Goal: Transaction & Acquisition: Purchase product/service

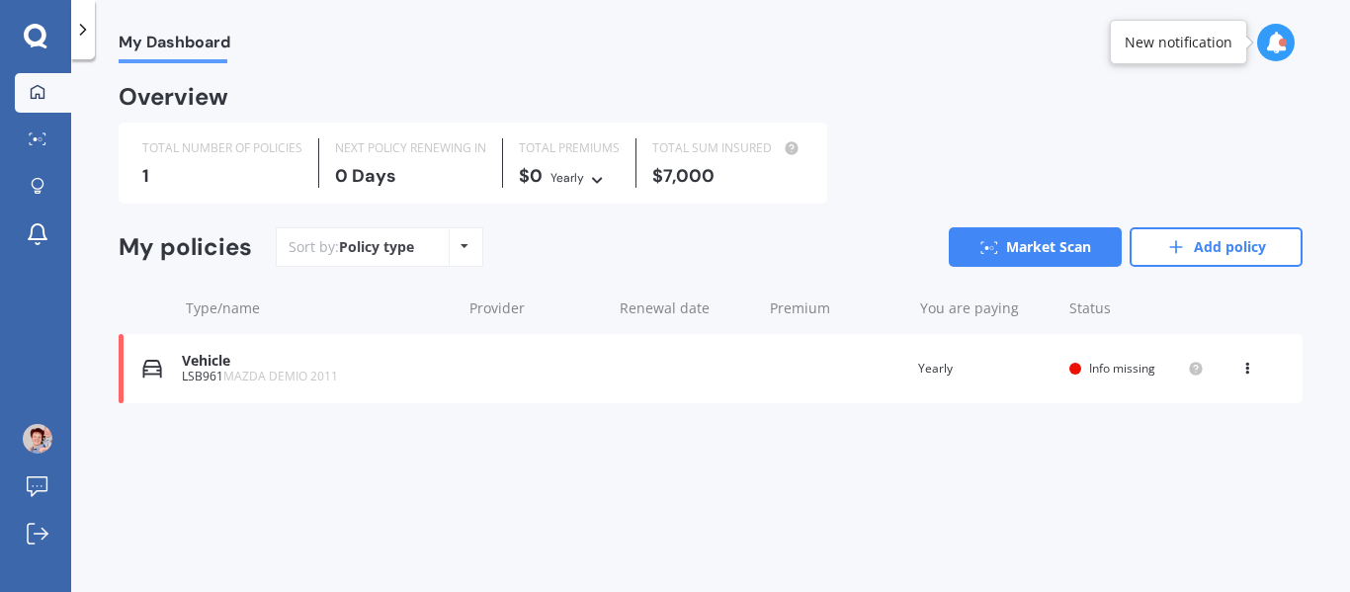
click at [39, 31] on icon at bounding box center [36, 37] width 24 height 26
click at [189, 45] on span "My Dashboard" at bounding box center [175, 46] width 112 height 27
click at [169, 104] on div "Overview" at bounding box center [174, 97] width 110 height 20
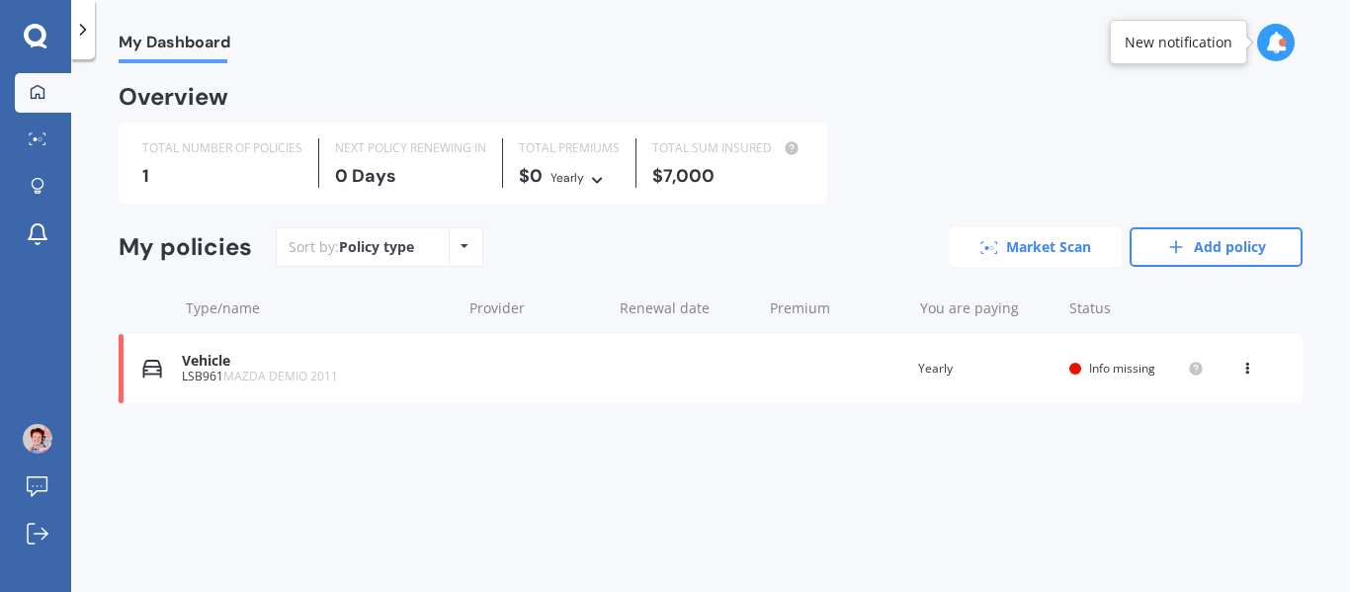
click at [1053, 254] on link "Market Scan" at bounding box center [1035, 247] width 173 height 40
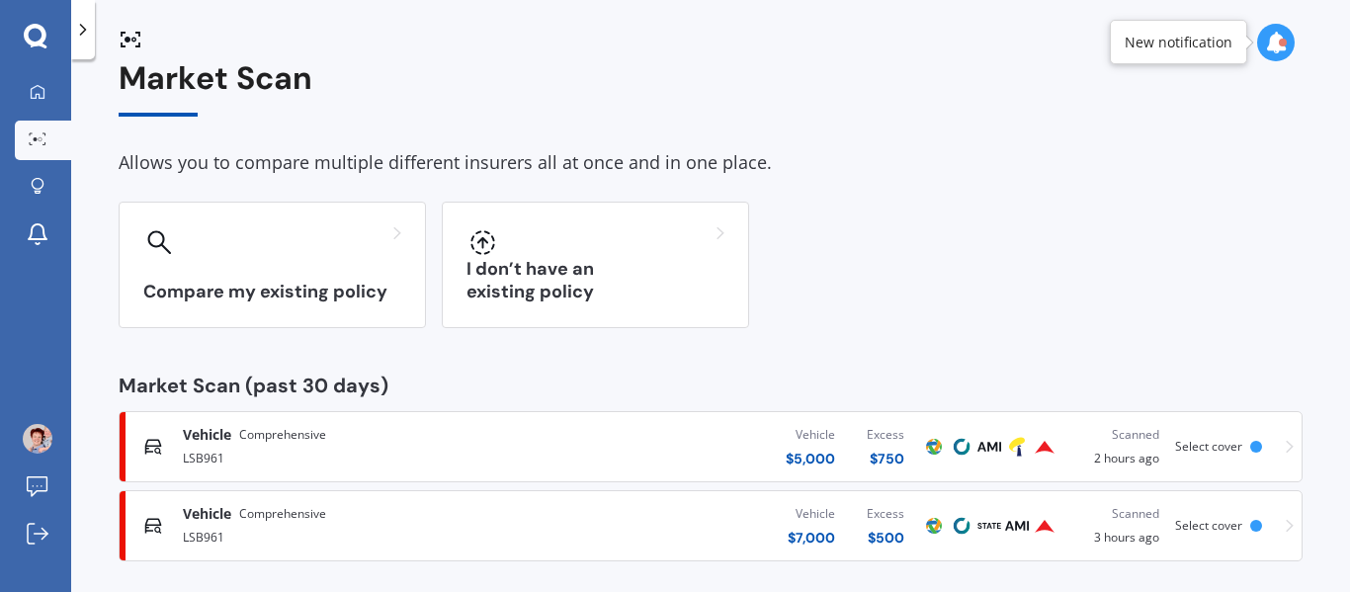
scroll to position [40, 0]
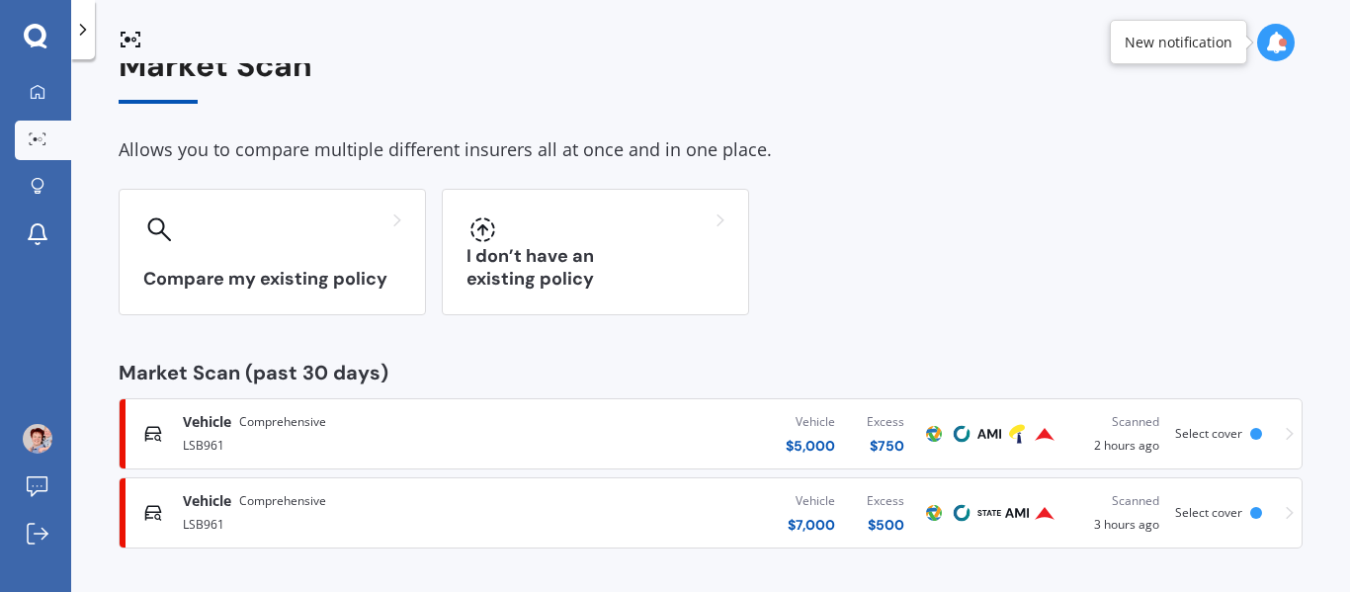
click at [1286, 511] on icon at bounding box center [1290, 513] width 8 height 14
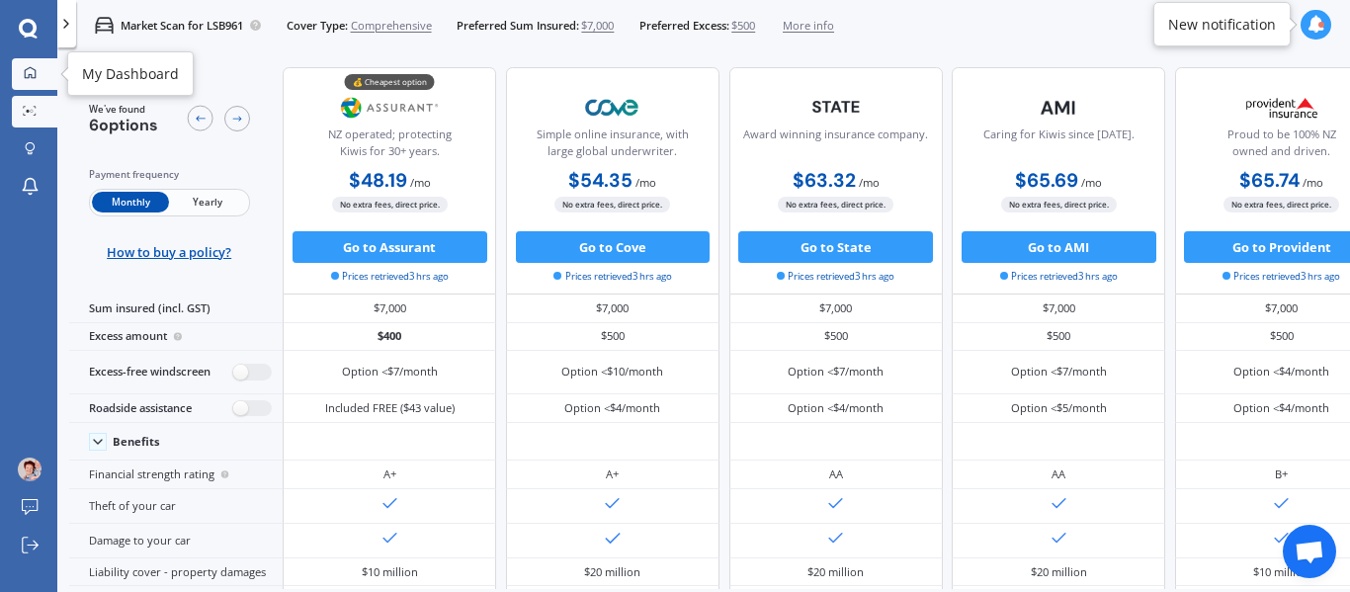
click at [27, 72] on icon at bounding box center [30, 72] width 13 height 13
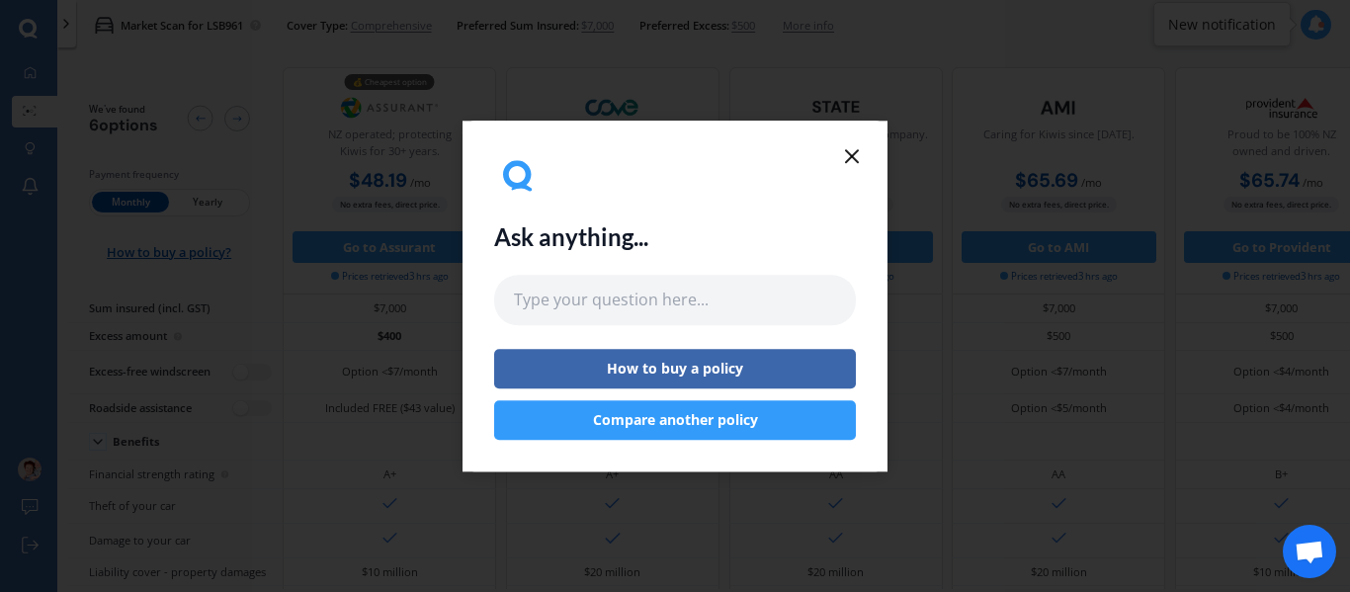
click at [854, 153] on line at bounding box center [852, 156] width 12 height 12
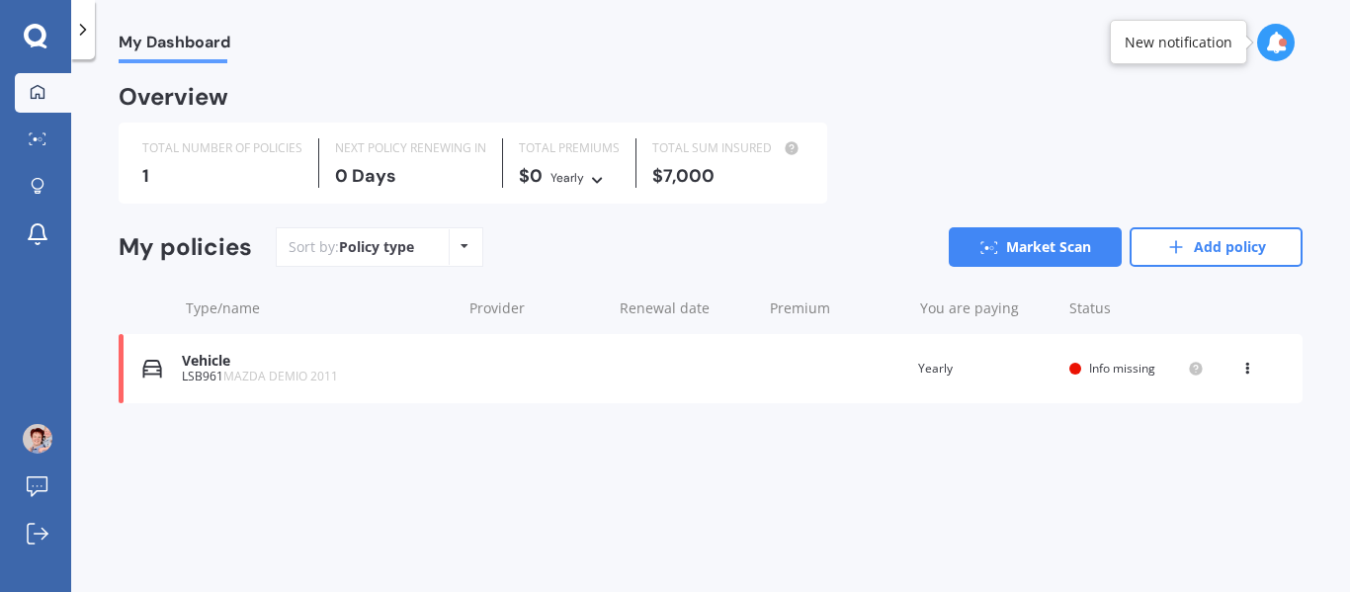
click at [1244, 366] on icon at bounding box center [1247, 365] width 14 height 12
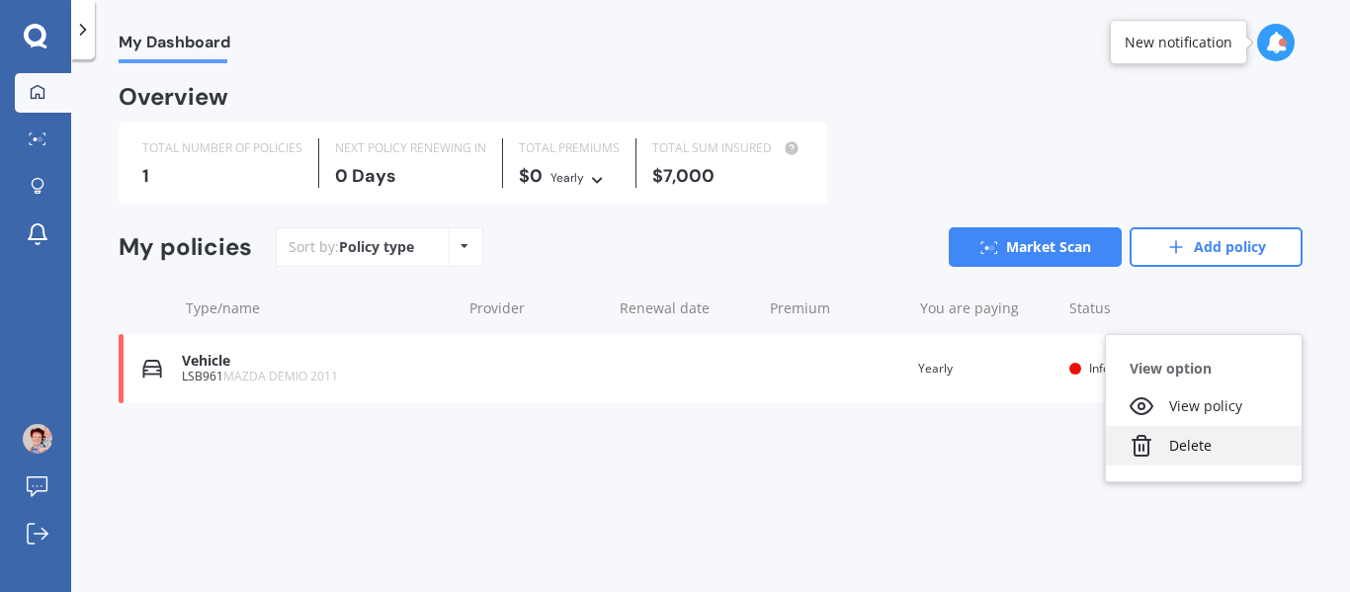
click at [1188, 443] on div "Delete" at bounding box center [1204, 446] width 196 height 40
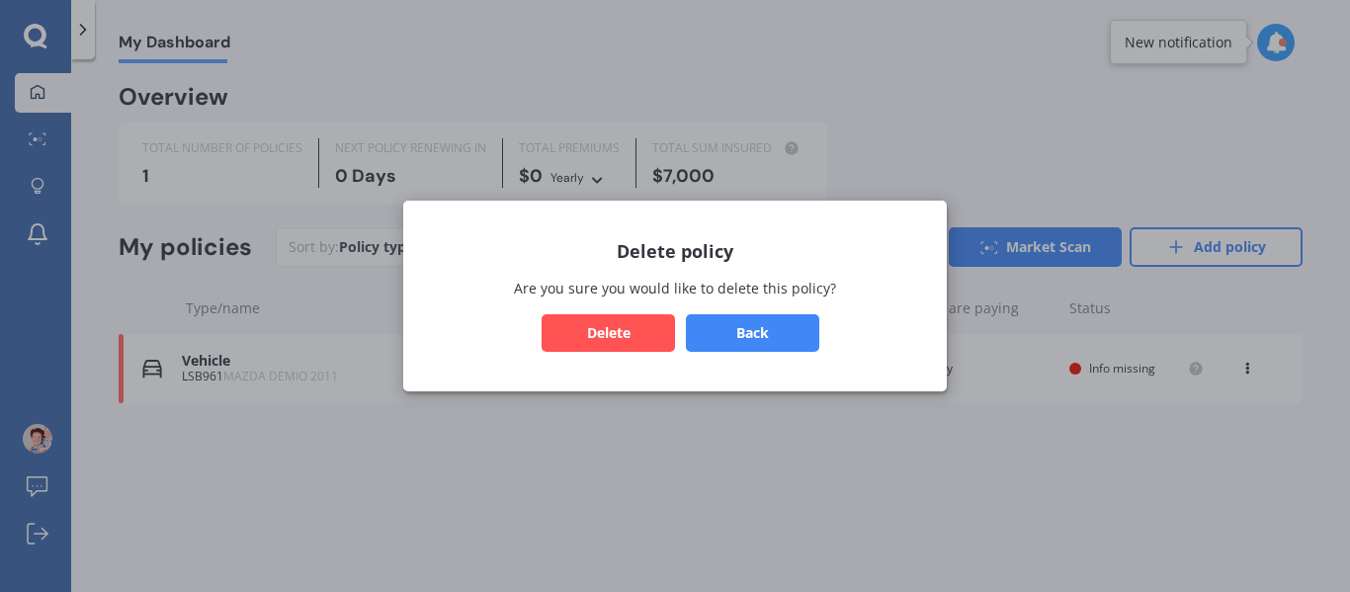
click at [628, 328] on button "Delete" at bounding box center [608, 333] width 133 height 38
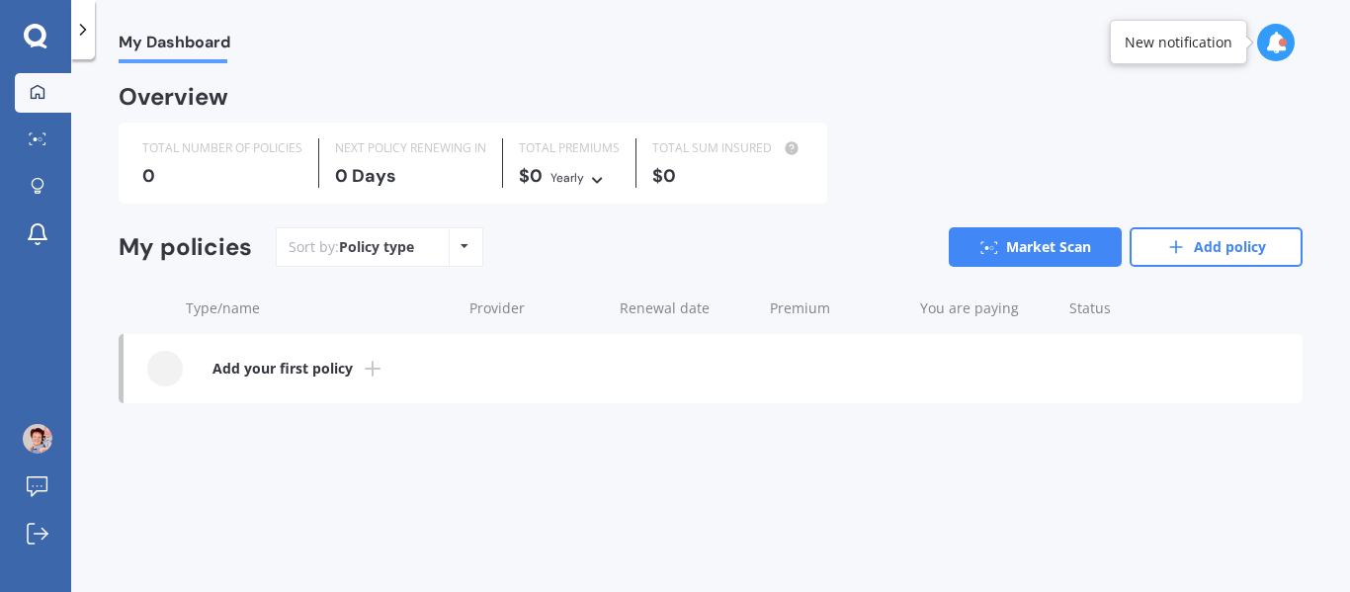
click at [181, 49] on span "My Dashboard" at bounding box center [175, 46] width 112 height 27
click at [35, 89] on icon at bounding box center [38, 92] width 16 height 16
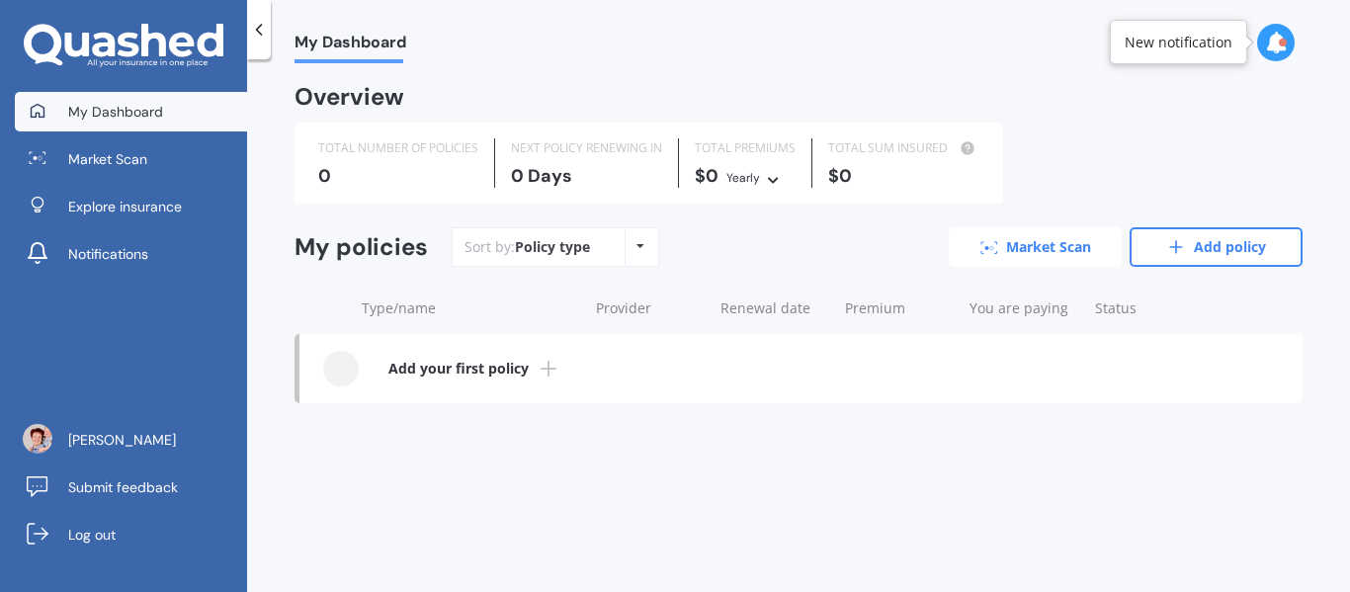
click at [1059, 242] on link "Market Scan" at bounding box center [1035, 247] width 173 height 40
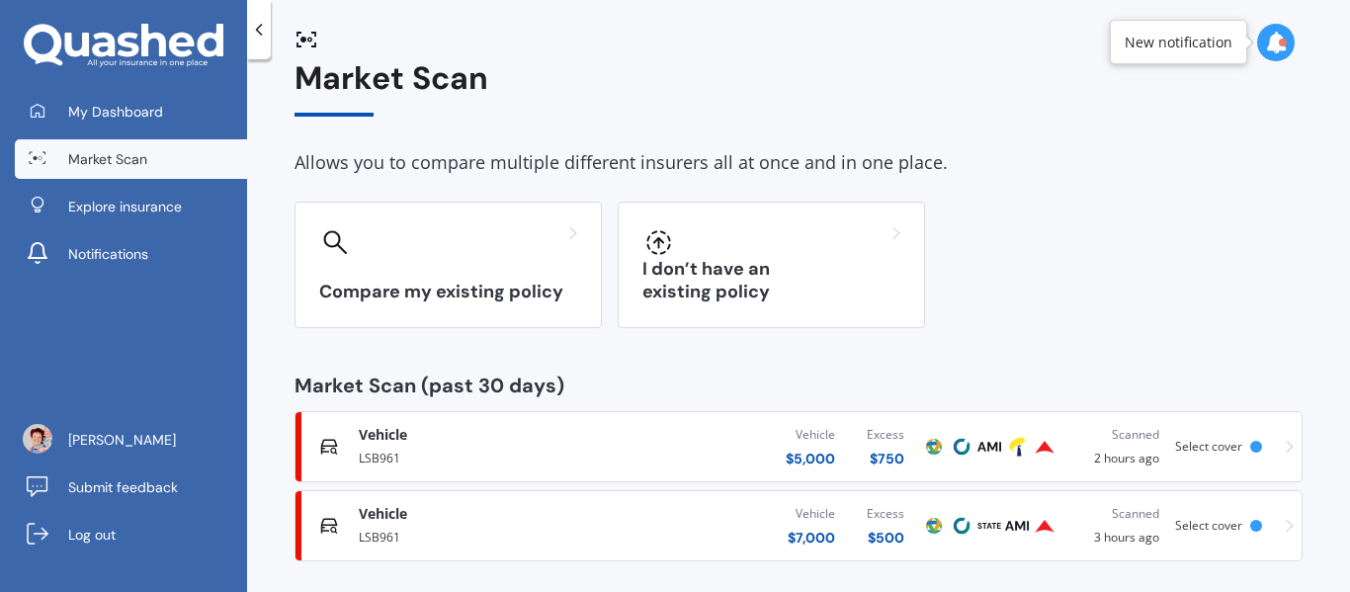
scroll to position [40, 0]
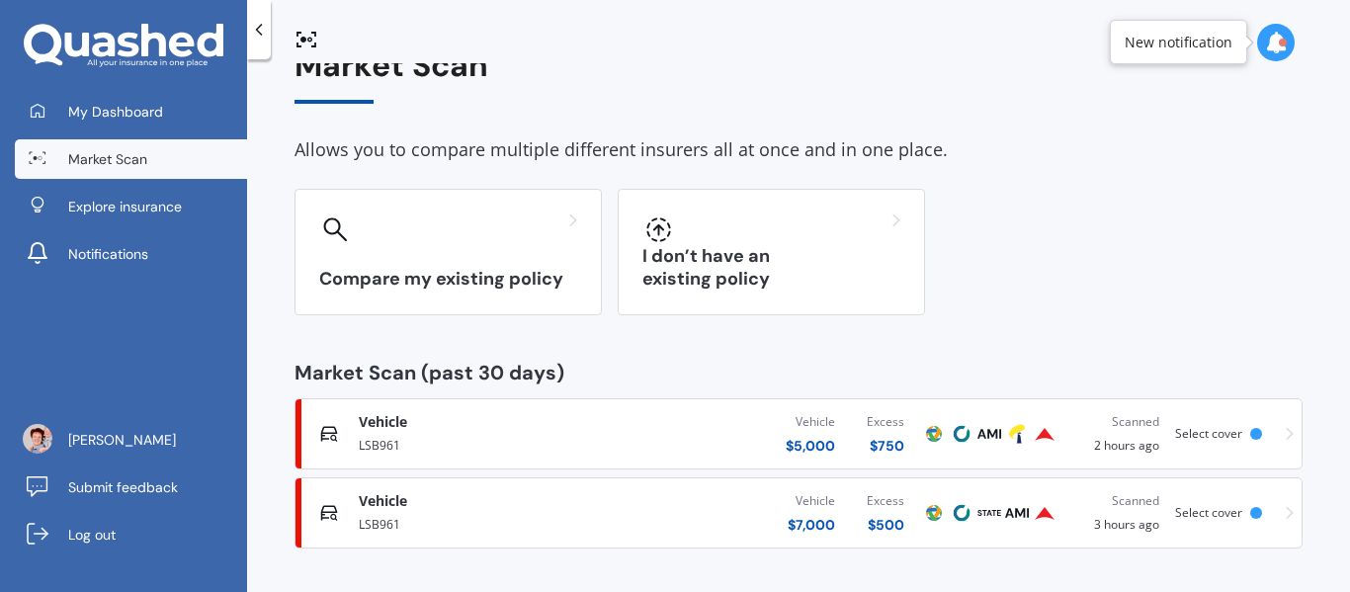
click at [1286, 432] on icon at bounding box center [1290, 434] width 8 height 14
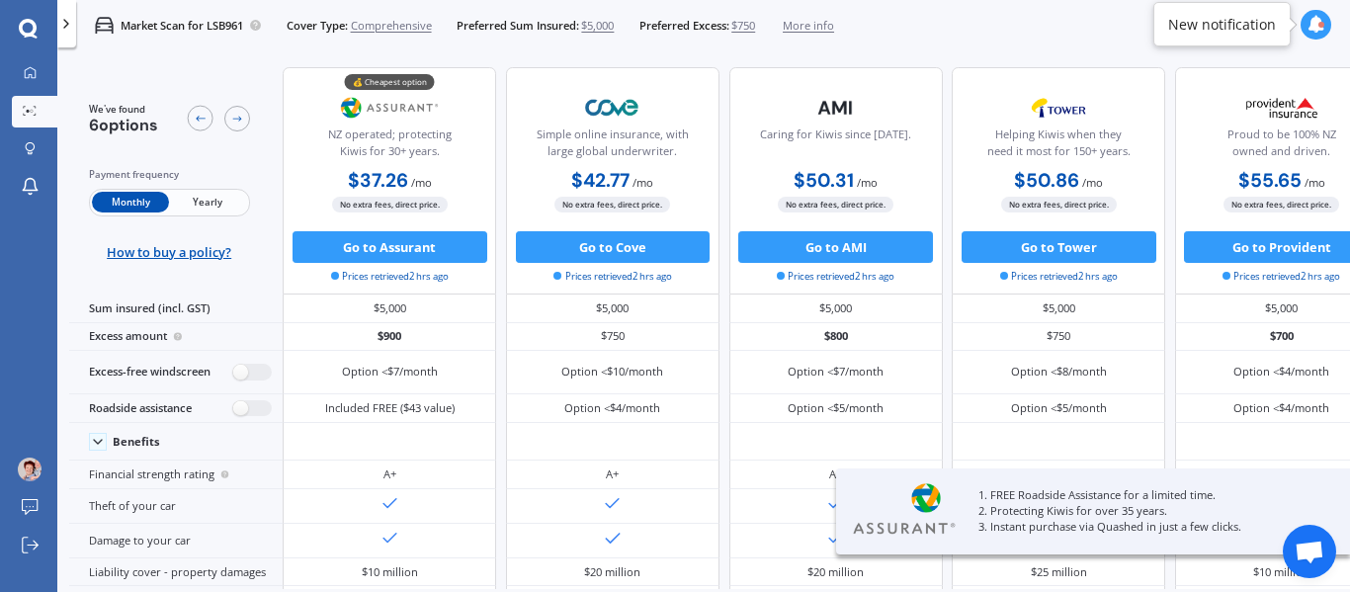
click at [28, 30] on icon at bounding box center [28, 29] width 19 height 20
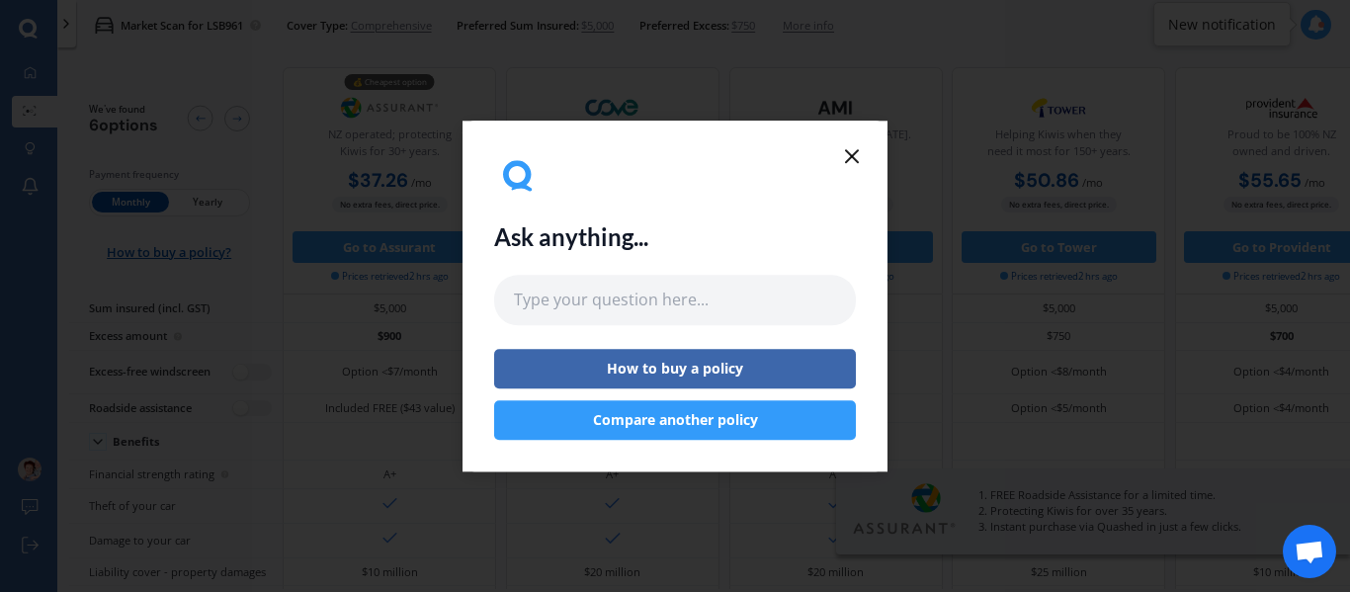
click at [842, 154] on icon at bounding box center [852, 156] width 24 height 24
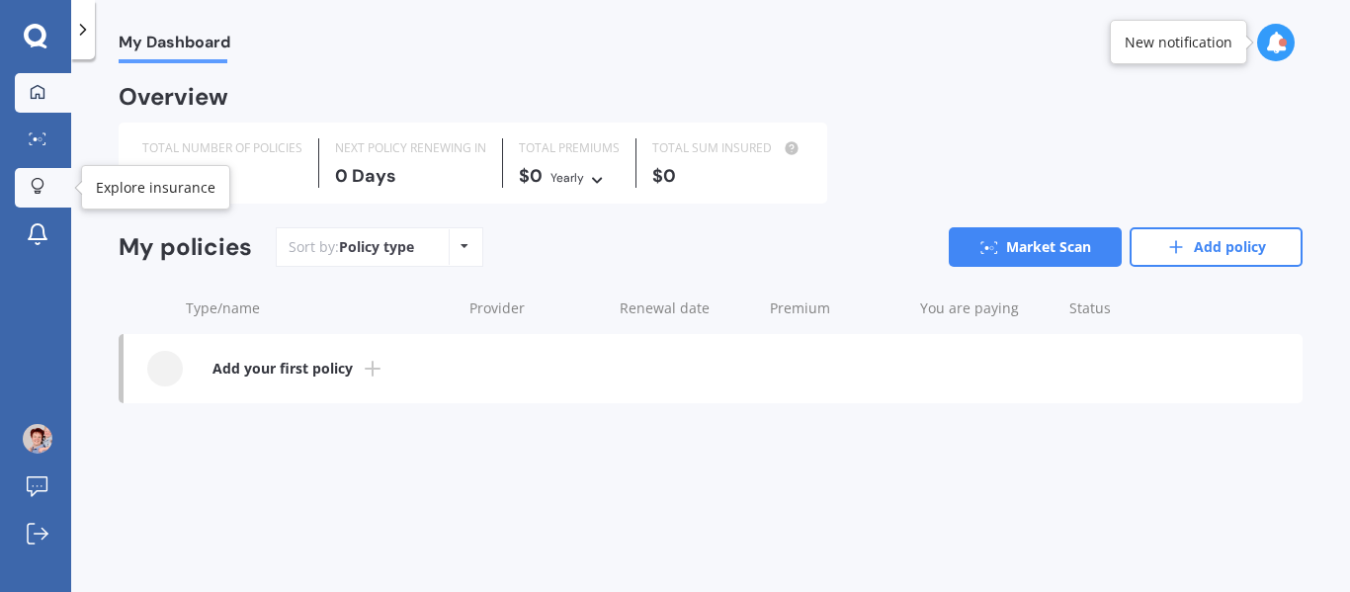
click at [31, 183] on icon at bounding box center [38, 186] width 14 height 17
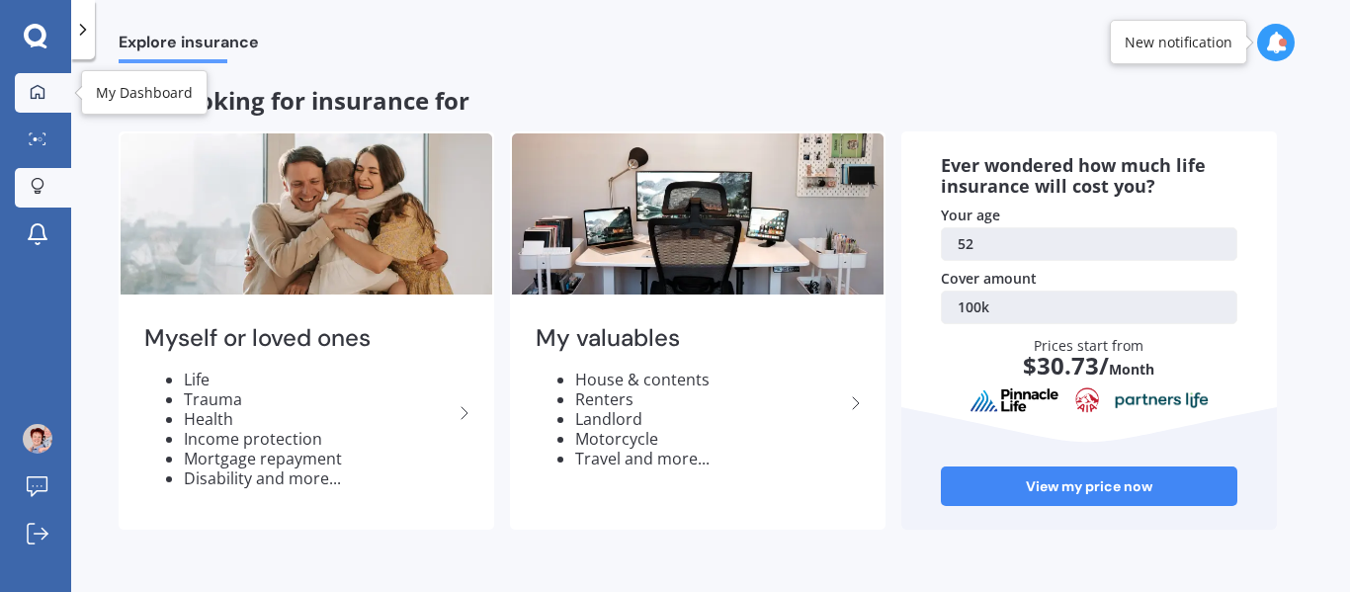
click at [36, 92] on icon at bounding box center [38, 92] width 16 height 16
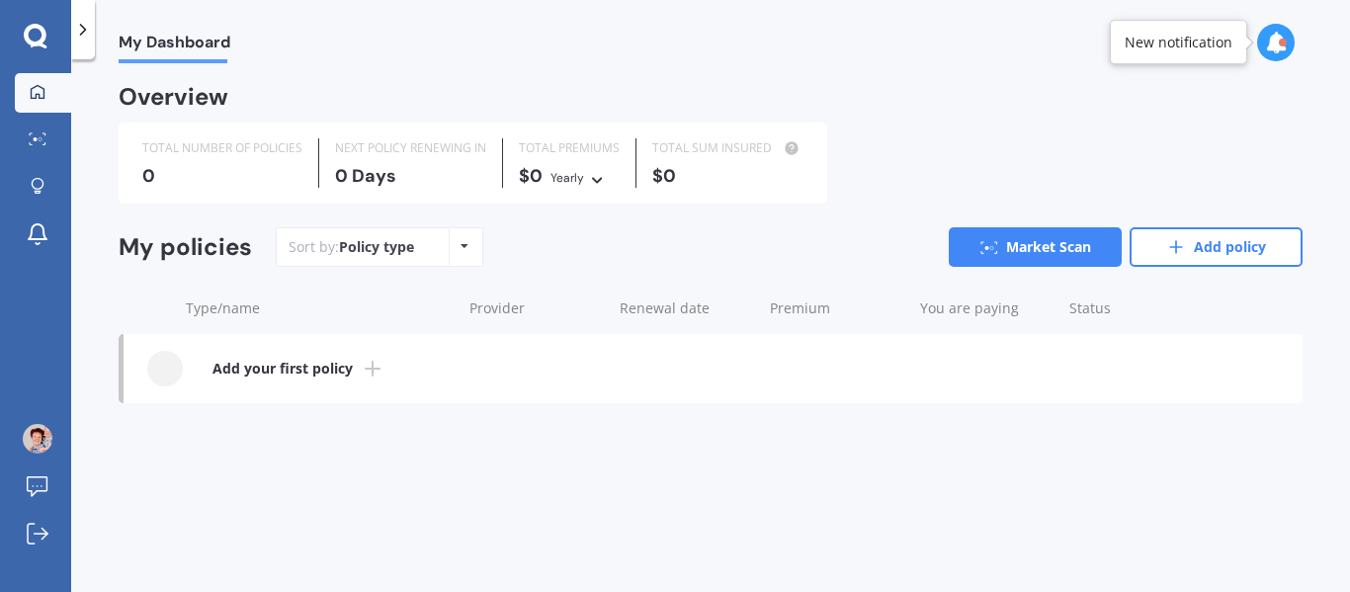
click at [464, 248] on icon at bounding box center [465, 246] width 8 height 12
drag, startPoint x: 249, startPoint y: 366, endPoint x: 1095, endPoint y: 383, distance: 846.1
click at [1095, 383] on link "Add your first policy" at bounding box center [713, 368] width 1179 height 69
click at [43, 128] on link "Market Scan" at bounding box center [43, 141] width 56 height 40
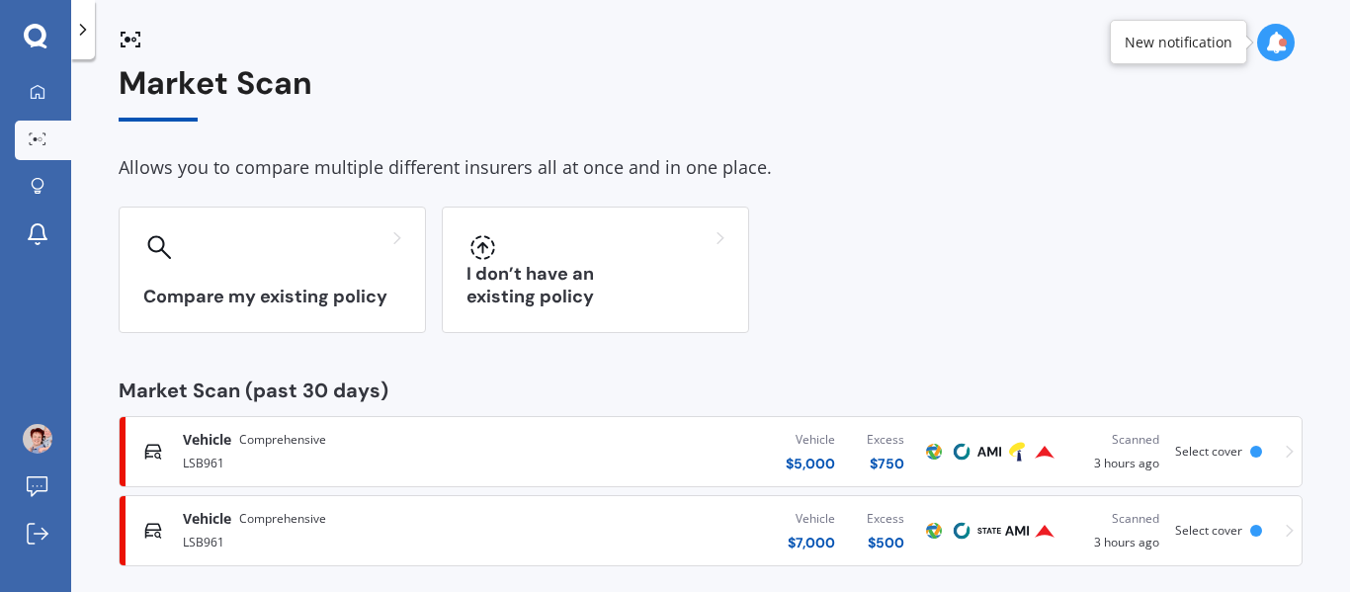
scroll to position [40, 0]
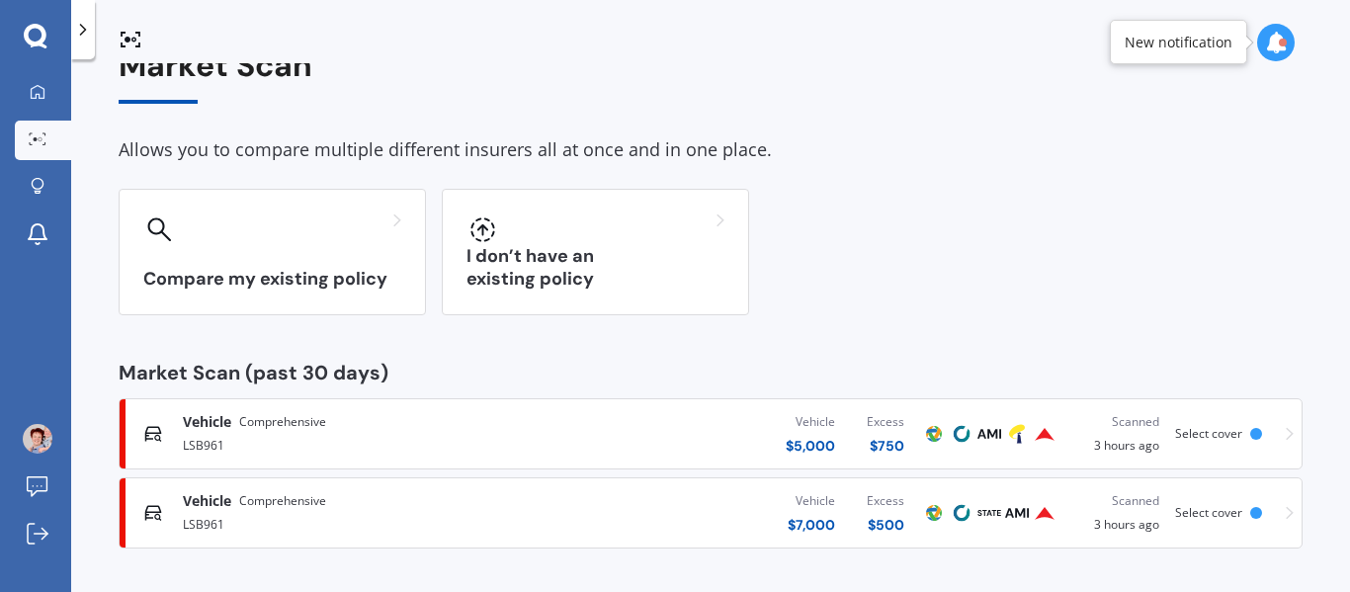
click at [1286, 437] on icon at bounding box center [1290, 434] width 8 height 13
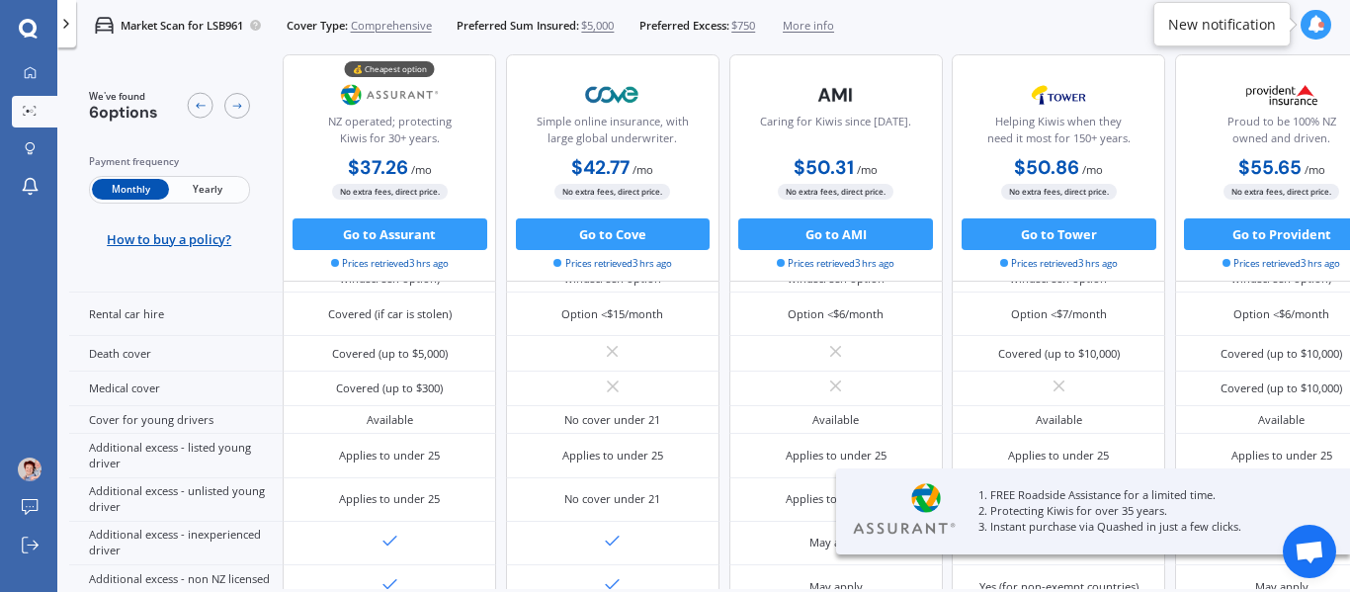
scroll to position [1062, 0]
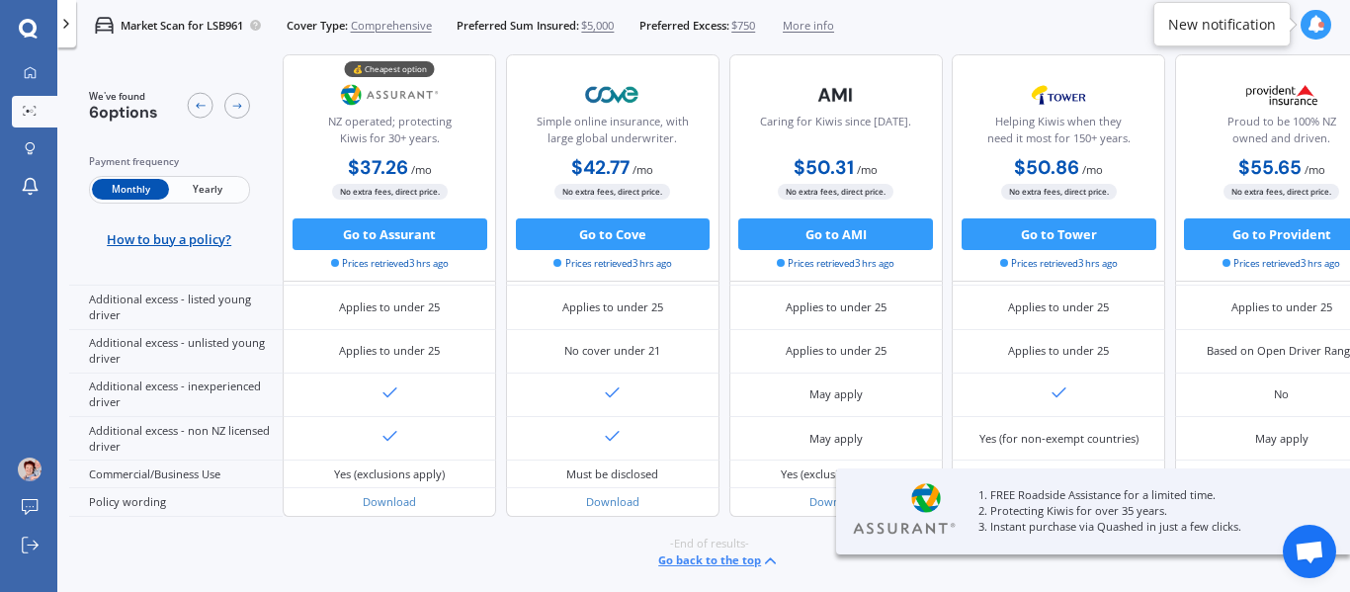
click at [733, 551] on button "Go back to the top" at bounding box center [719, 560] width 122 height 19
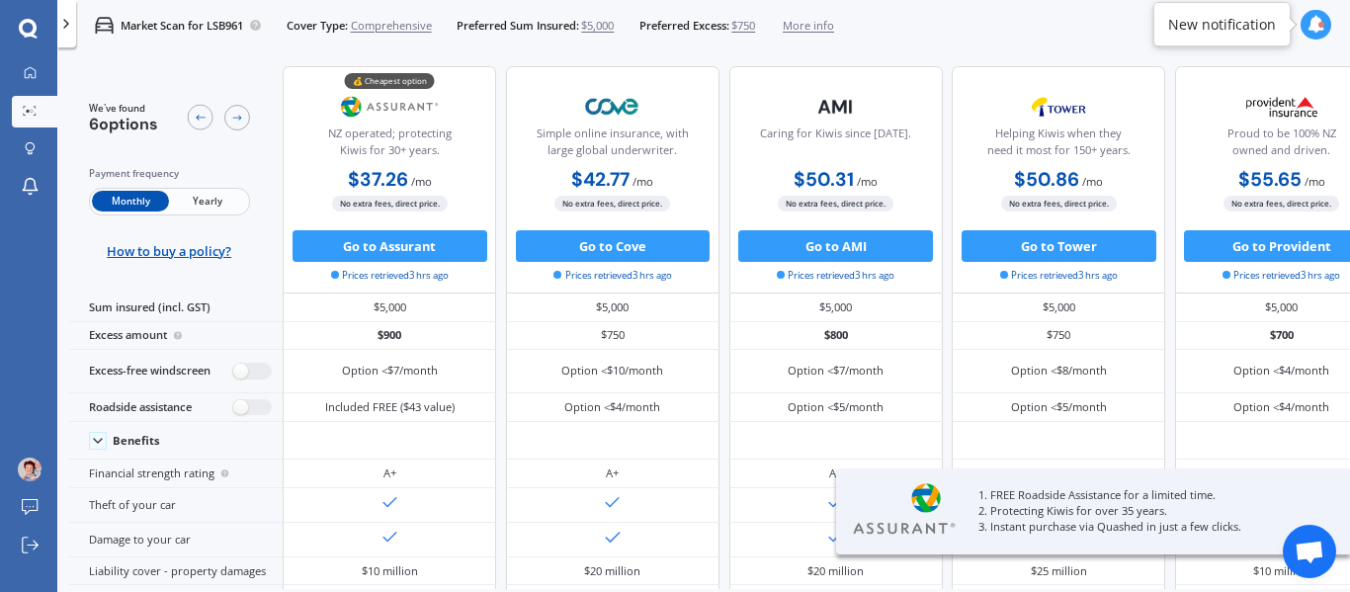
scroll to position [0, 0]
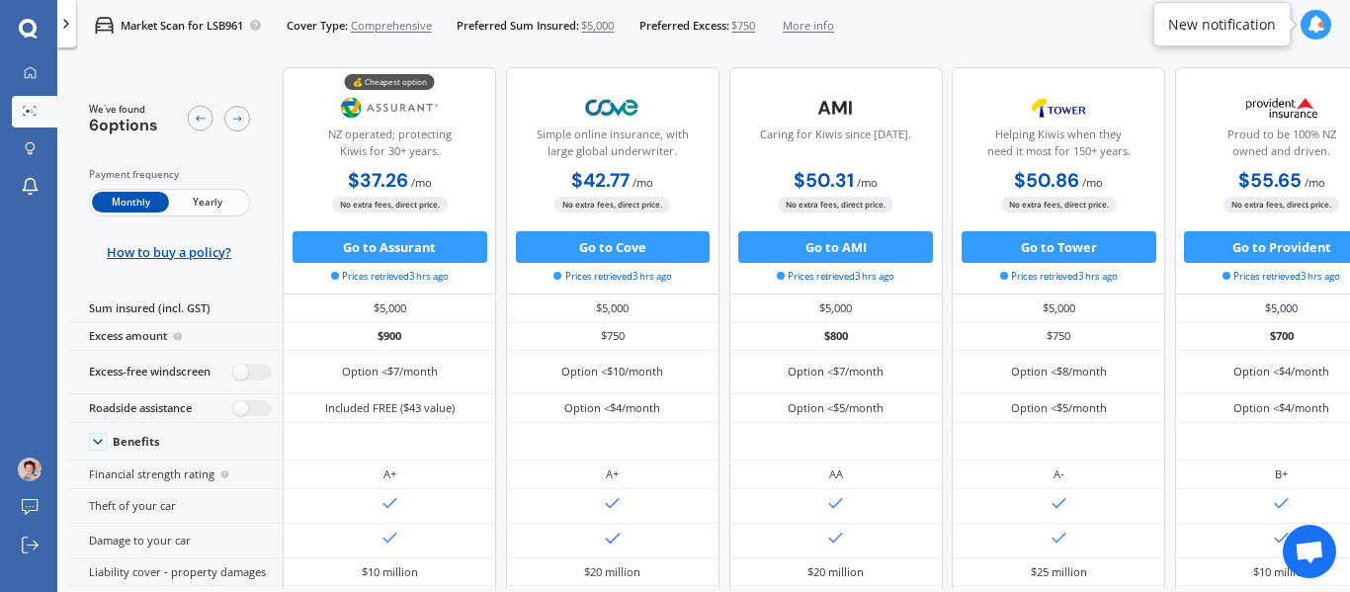
click at [1316, 22] on icon at bounding box center [1316, 25] width 18 height 18
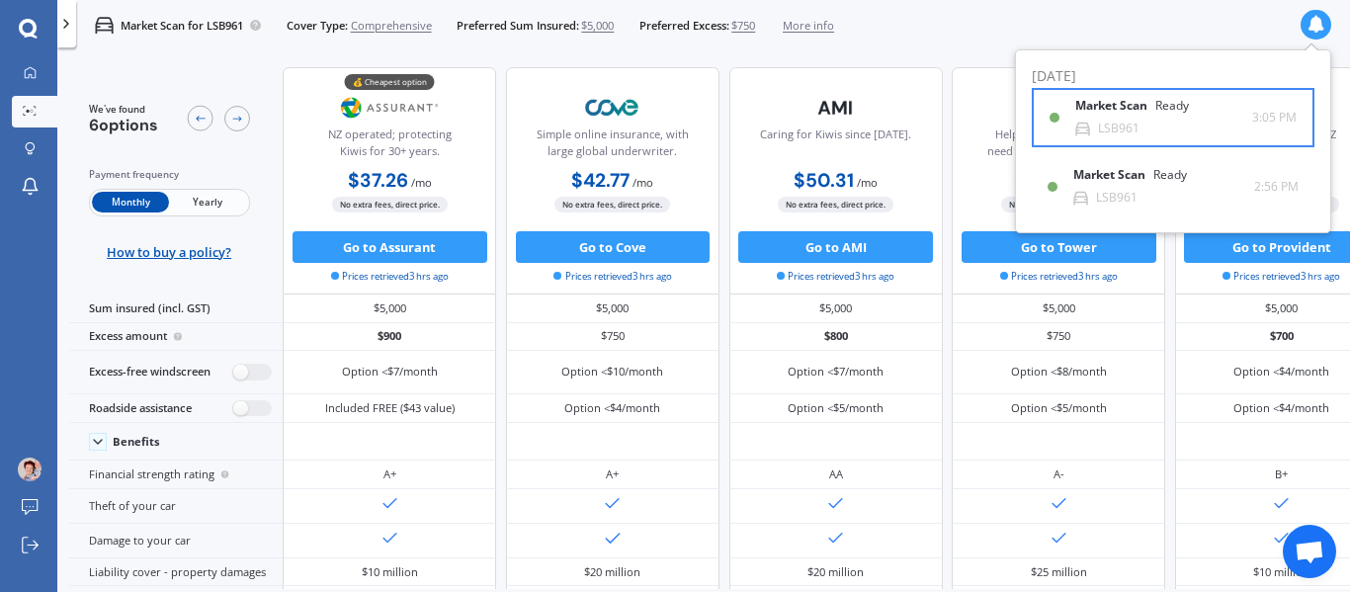
drag, startPoint x: 1259, startPoint y: 125, endPoint x: 1091, endPoint y: 105, distance: 169.2
click at [1091, 105] on b "Market Scan" at bounding box center [1115, 106] width 80 height 14
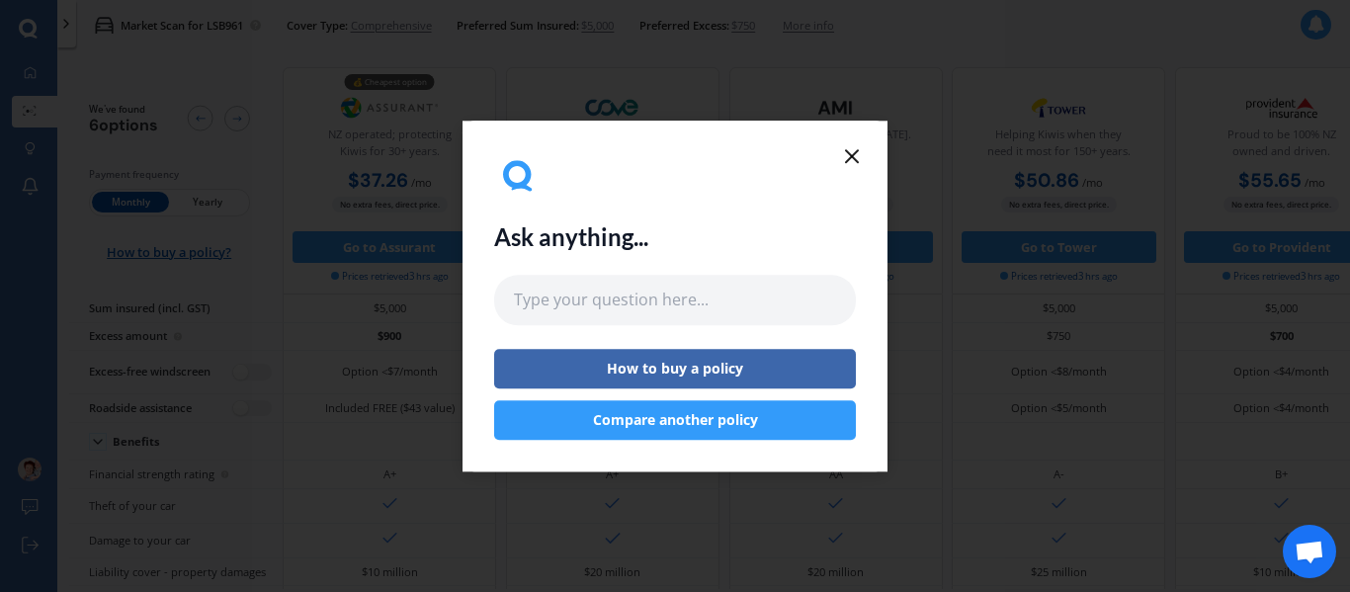
click at [847, 157] on icon at bounding box center [852, 156] width 24 height 24
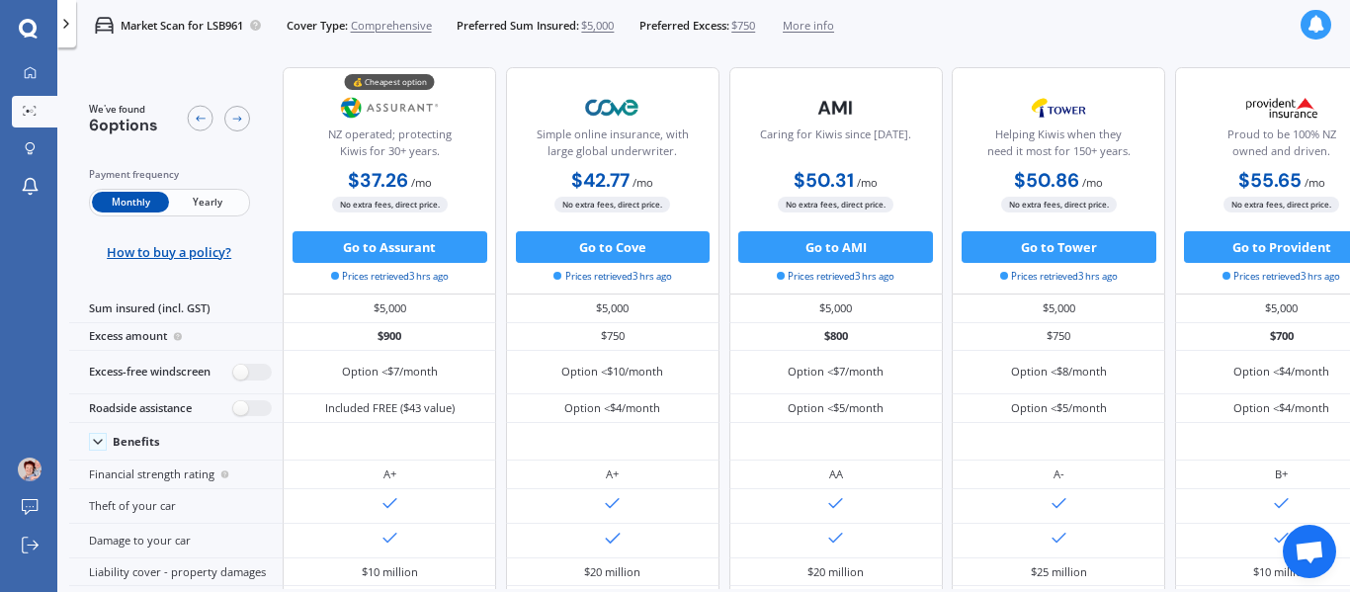
drag, startPoint x: 103, startPoint y: 75, endPoint x: 83, endPoint y: 74, distance: 19.8
click at [103, 75] on div "We've found 6 options Payment frequency Monthly Yearly How to buy a policy?" at bounding box center [175, 180] width 213 height 227
click at [31, 69] on icon at bounding box center [30, 72] width 13 height 13
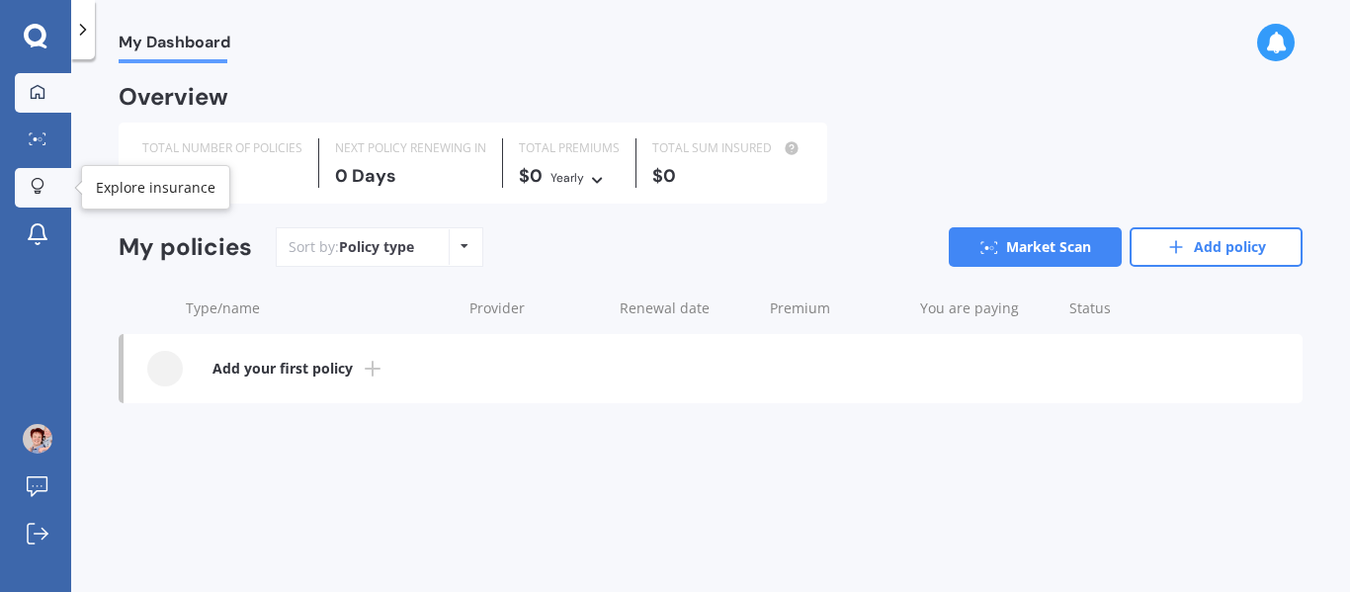
click at [39, 187] on icon at bounding box center [38, 186] width 14 height 17
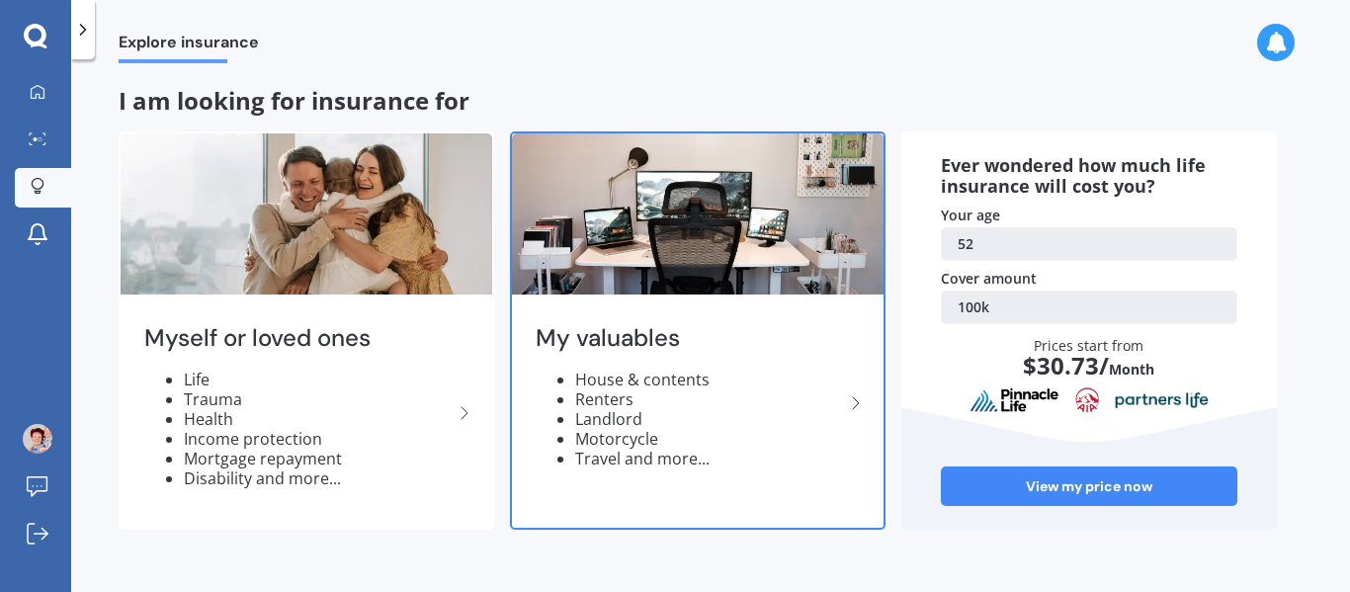
click at [863, 394] on icon at bounding box center [856, 403] width 24 height 24
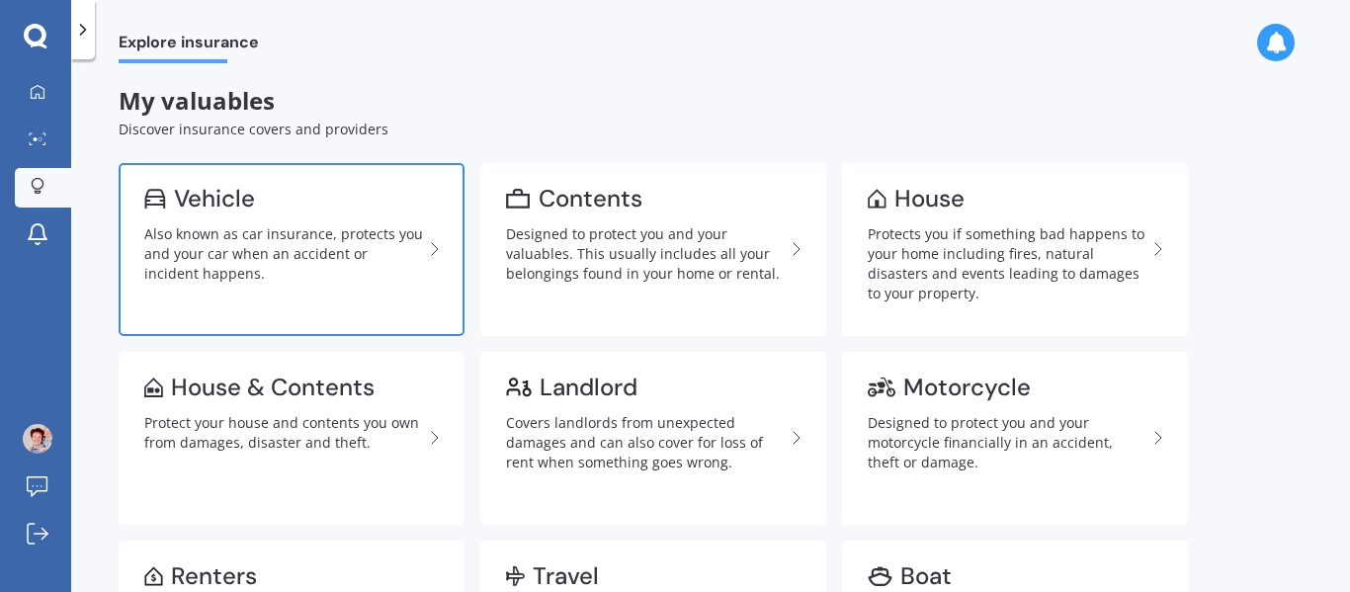
click at [328, 250] on div "Also known as car insurance, protects you and your car when an accident or inci…" at bounding box center [283, 253] width 279 height 59
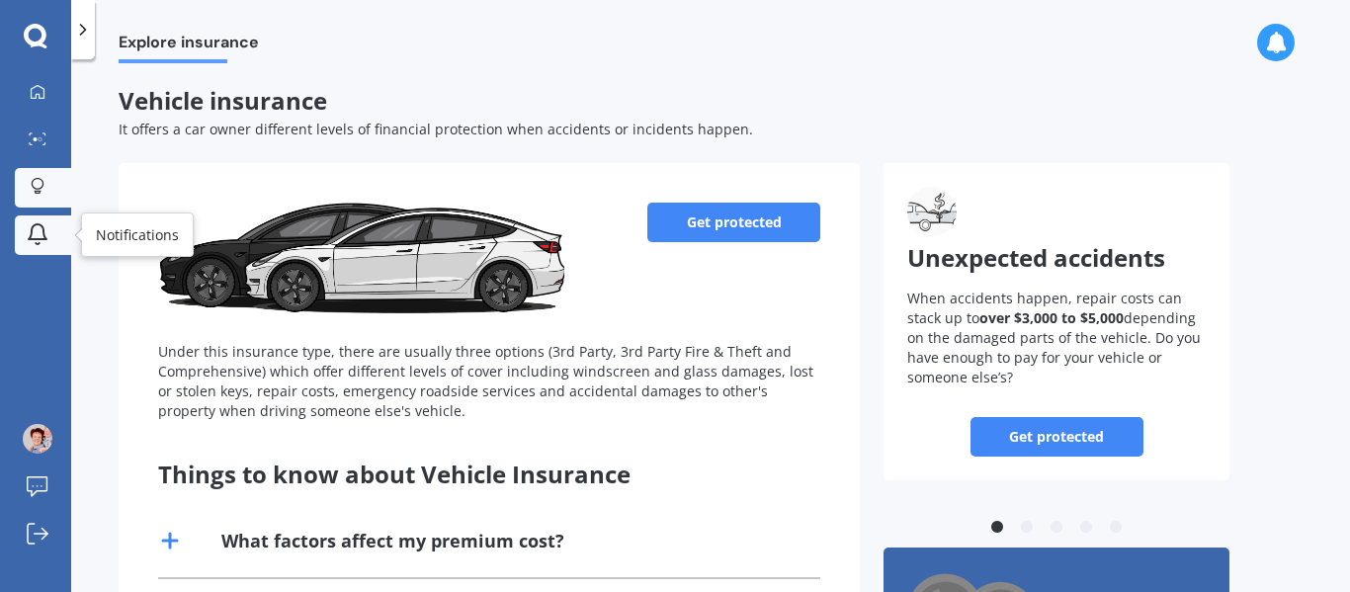
click at [42, 238] on icon at bounding box center [38, 231] width 18 height 15
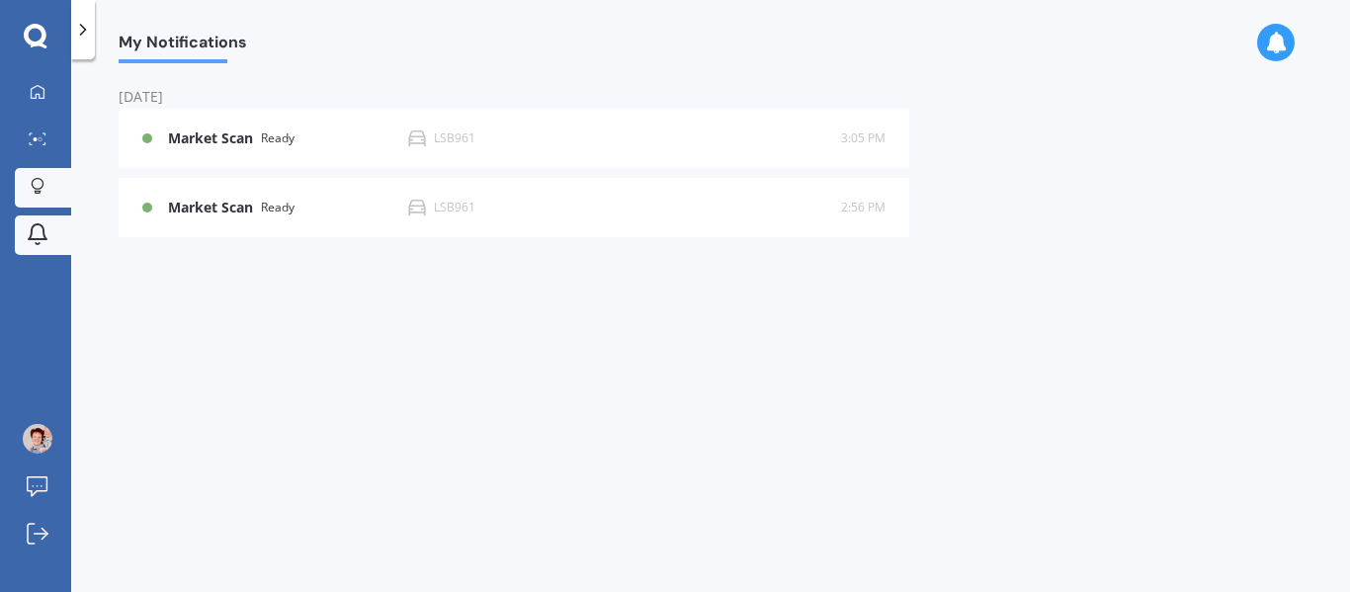
drag, startPoint x: 628, startPoint y: 208, endPoint x: 35, endPoint y: 182, distance: 594.5
click at [35, 182] on icon at bounding box center [38, 186] width 14 height 17
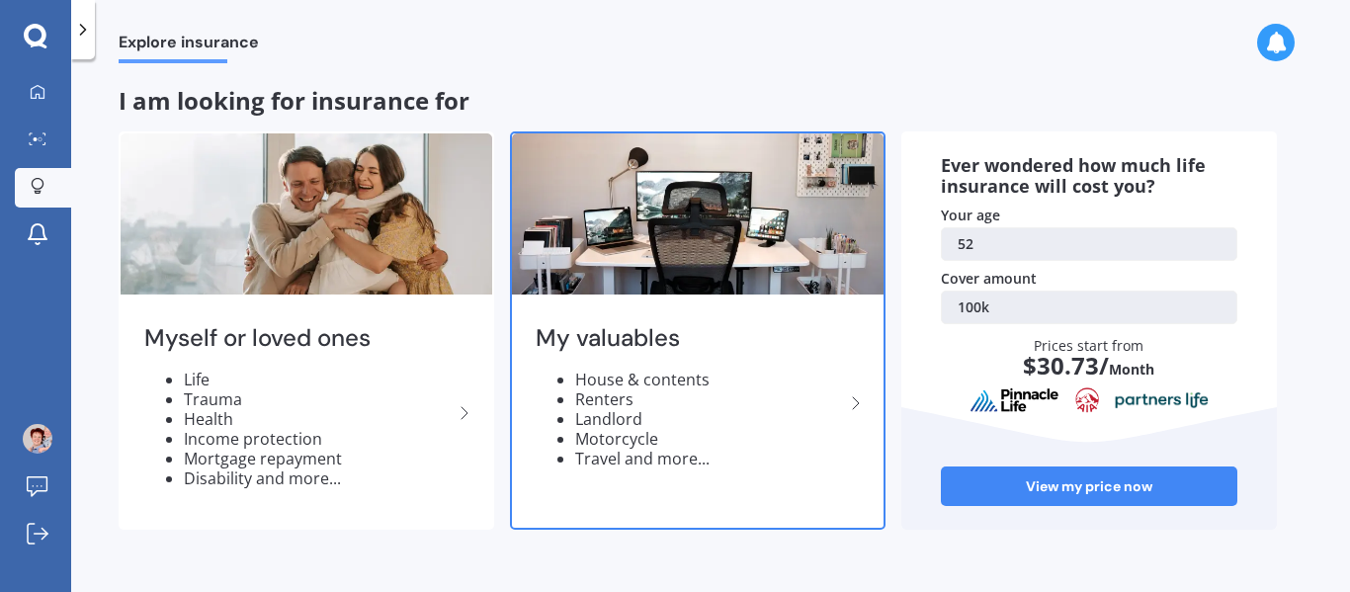
click at [861, 397] on icon at bounding box center [856, 403] width 24 height 24
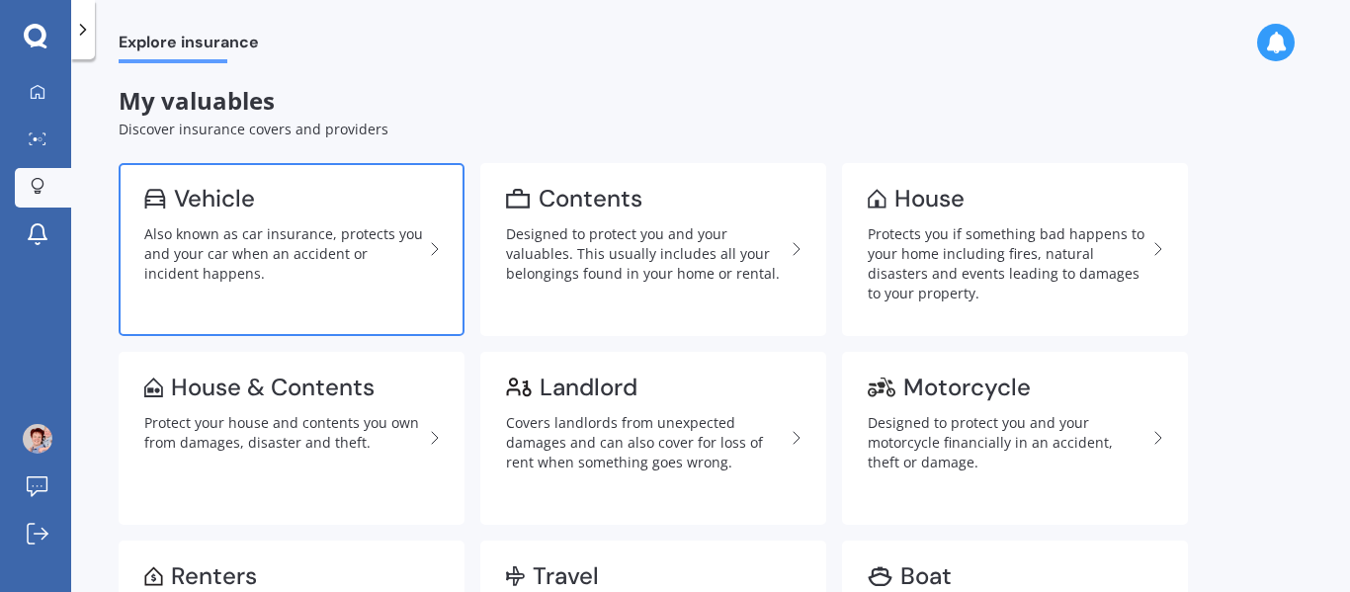
click at [274, 229] on div "Also known as car insurance, protects you and your car when an accident or inci…" at bounding box center [283, 253] width 279 height 59
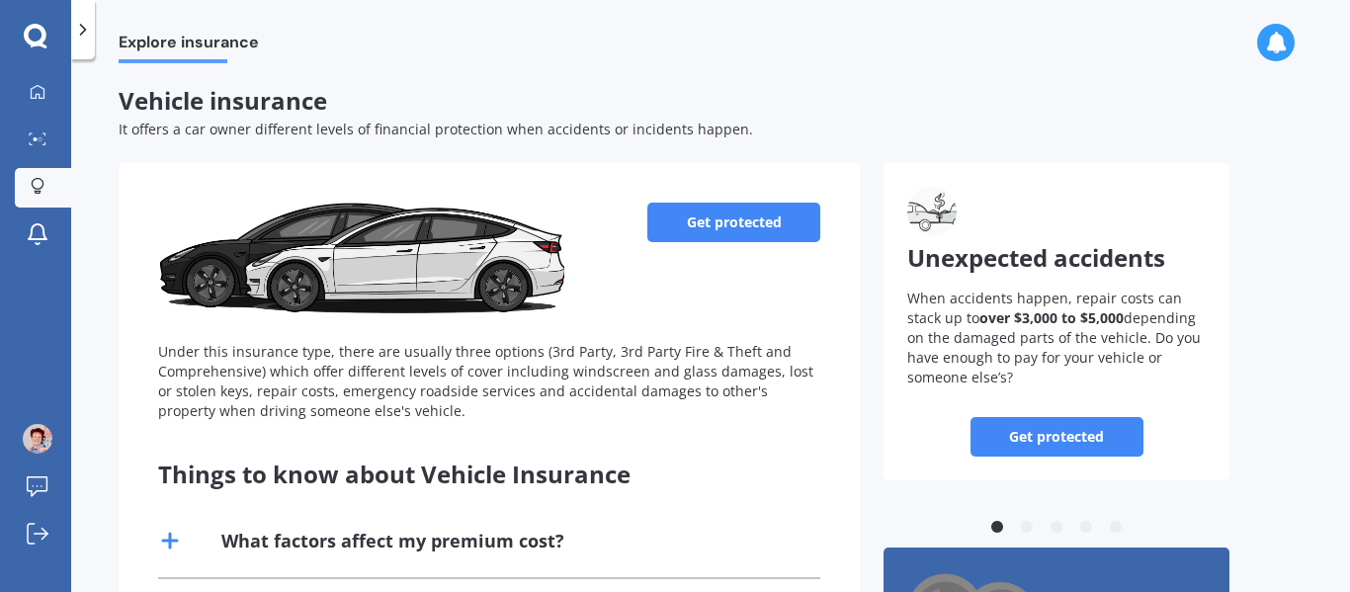
click at [722, 212] on link "Get protected" at bounding box center [733, 223] width 173 height 40
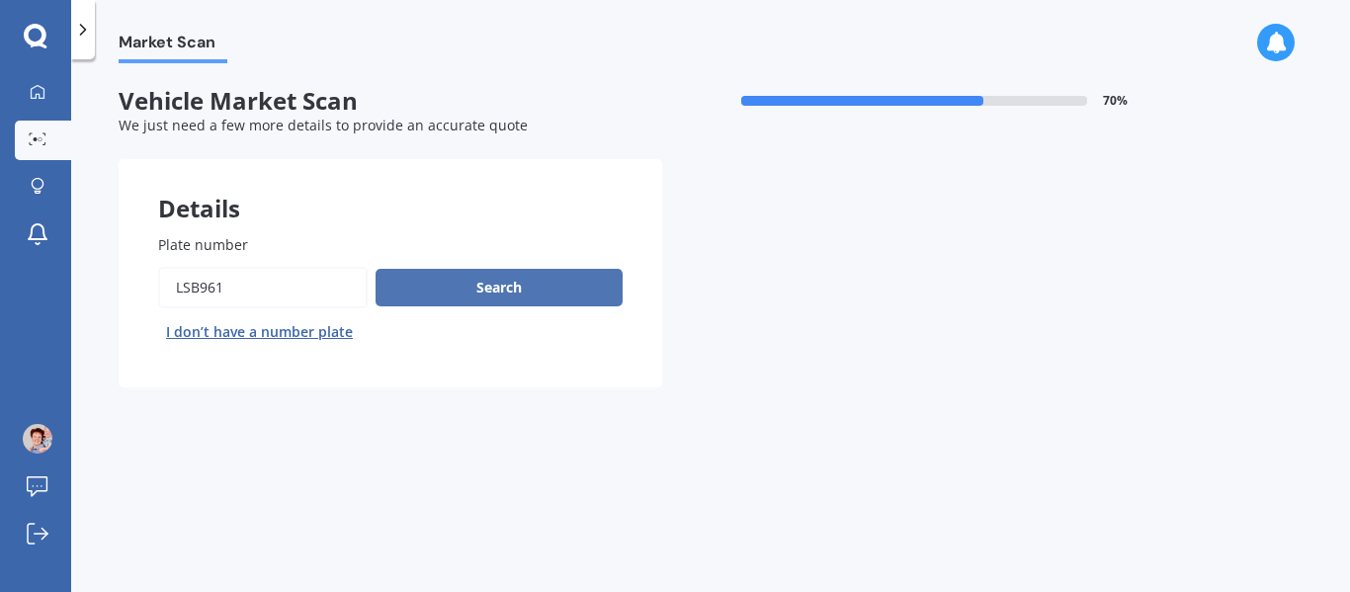
click at [484, 286] on button "Search" at bounding box center [499, 288] width 247 height 38
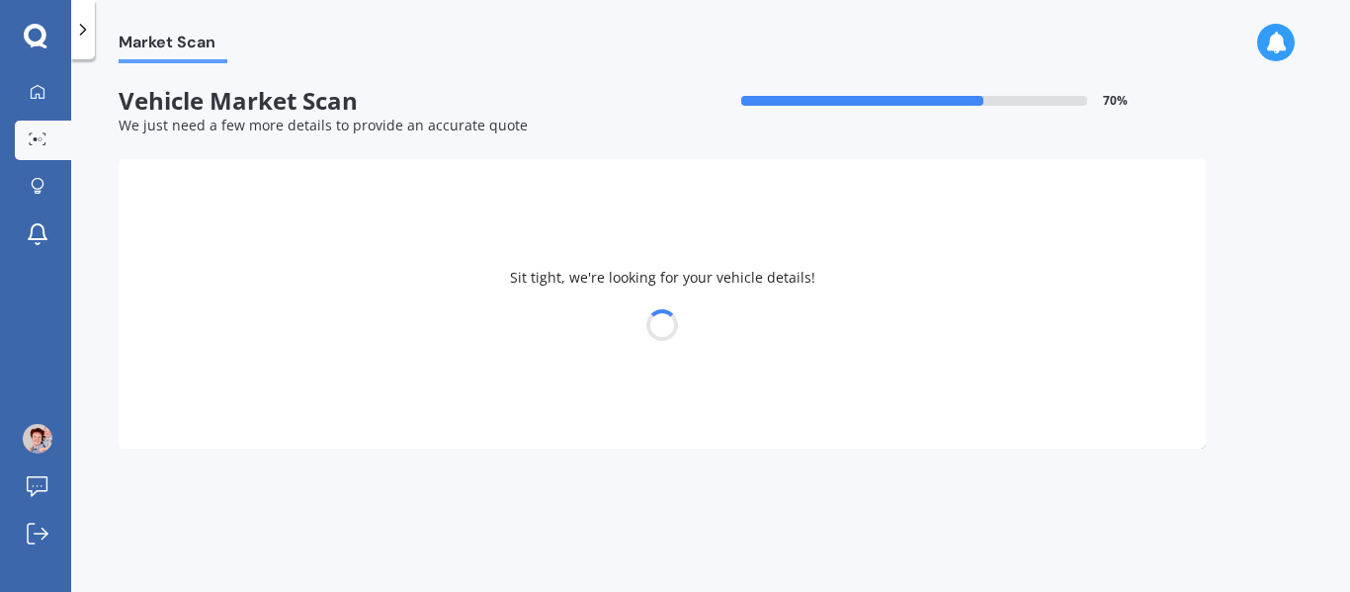
select select "MAZDA"
select select "DEMIO"
select select "17"
select select "06"
select select "1973"
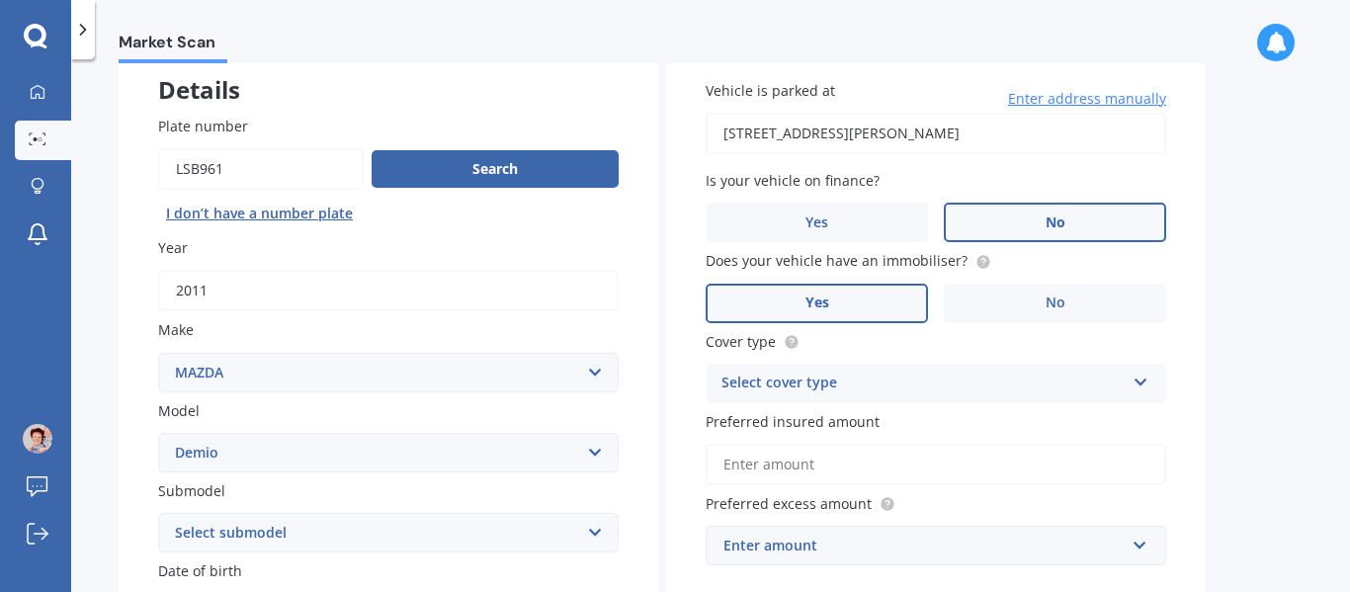
scroll to position [198, 0]
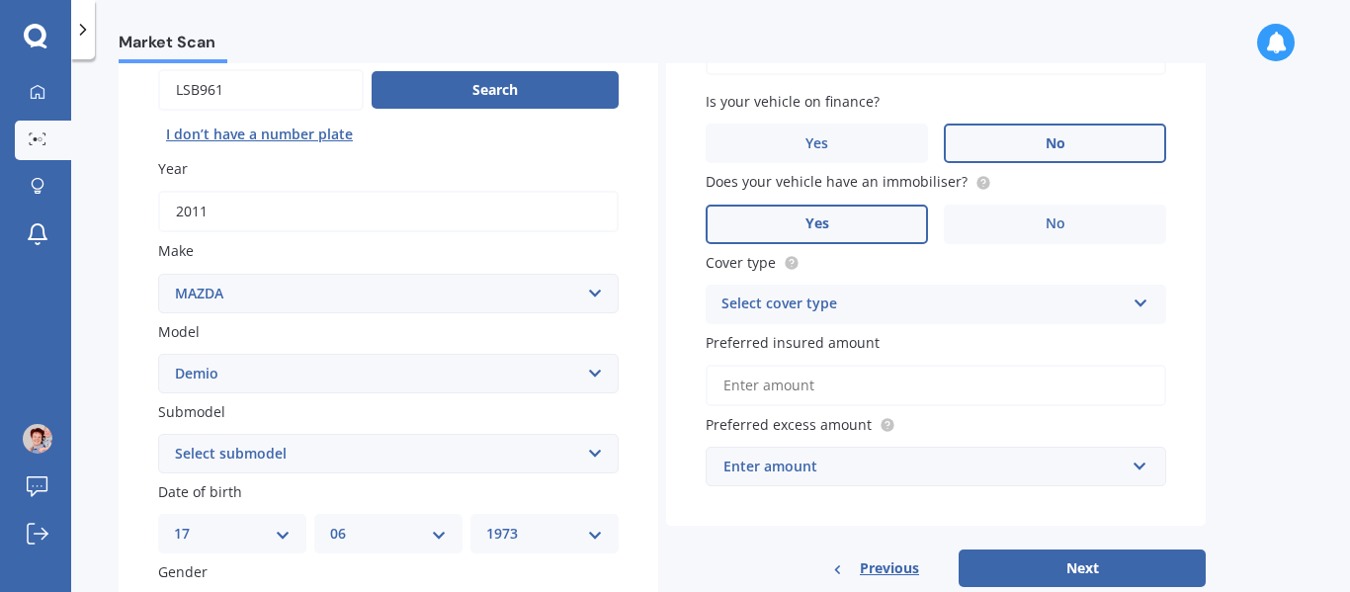
click at [1143, 300] on icon at bounding box center [1140, 300] width 17 height 14
click at [800, 340] on span "Comprehensive" at bounding box center [774, 342] width 105 height 19
click at [777, 387] on input "Preferred insured amount" at bounding box center [936, 386] width 461 height 42
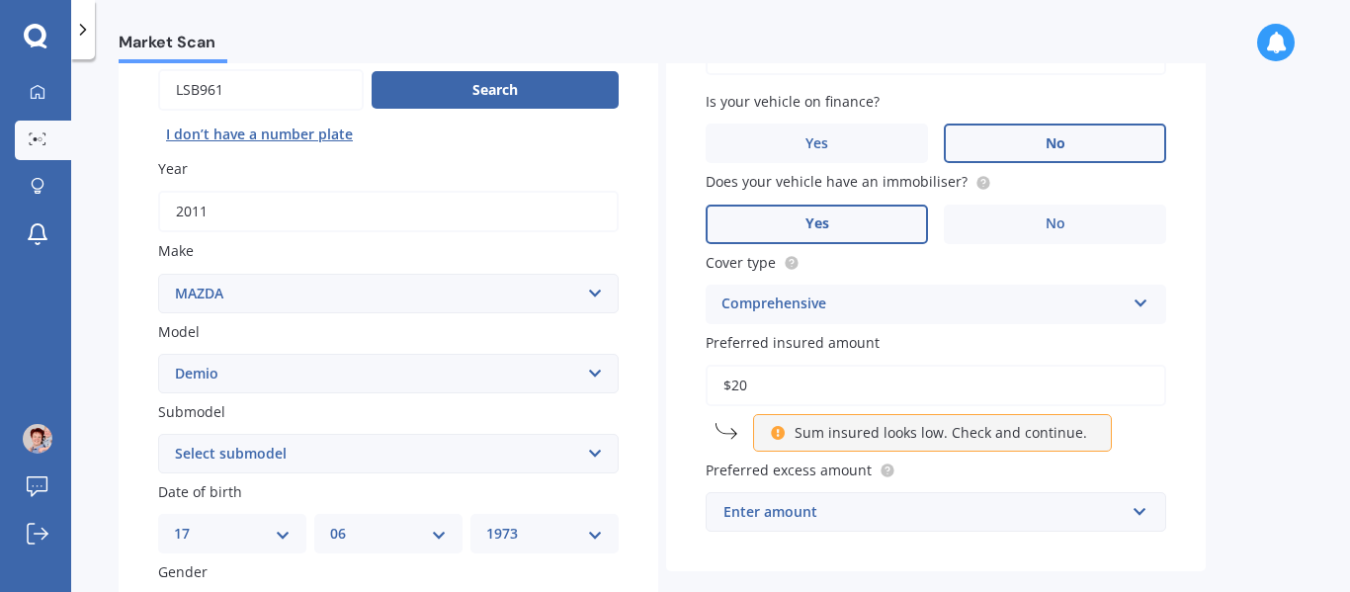
type input "$2"
type input "$3"
type input "$4,500"
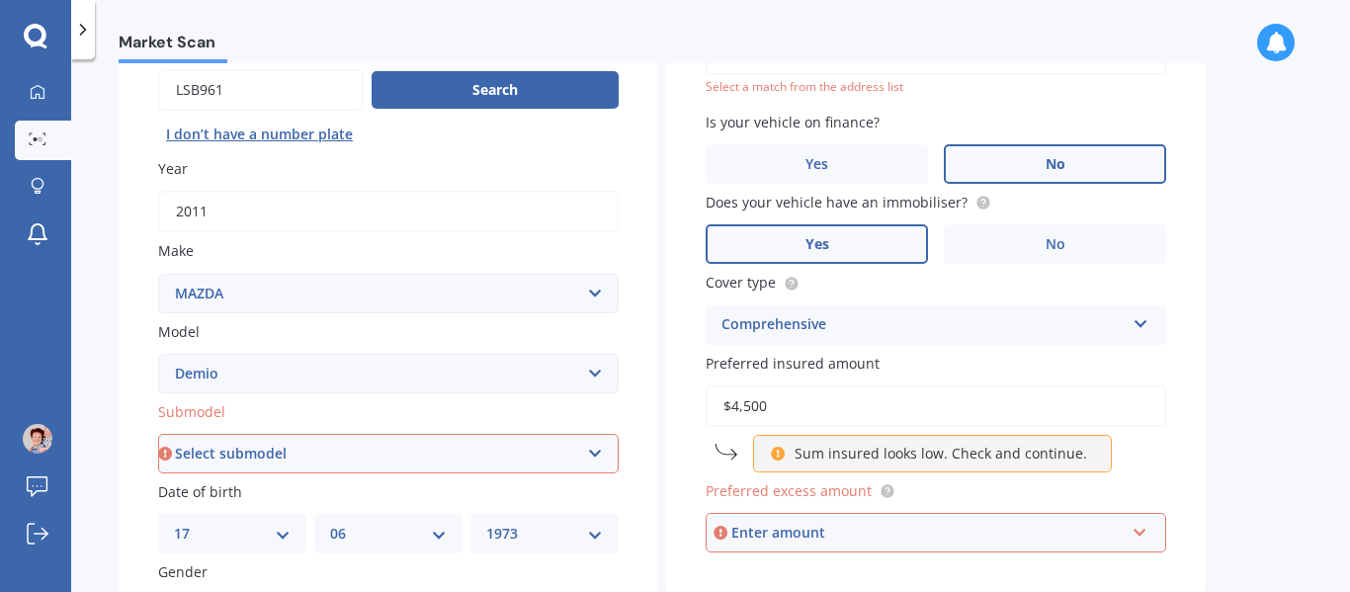
scroll to position [296, 0]
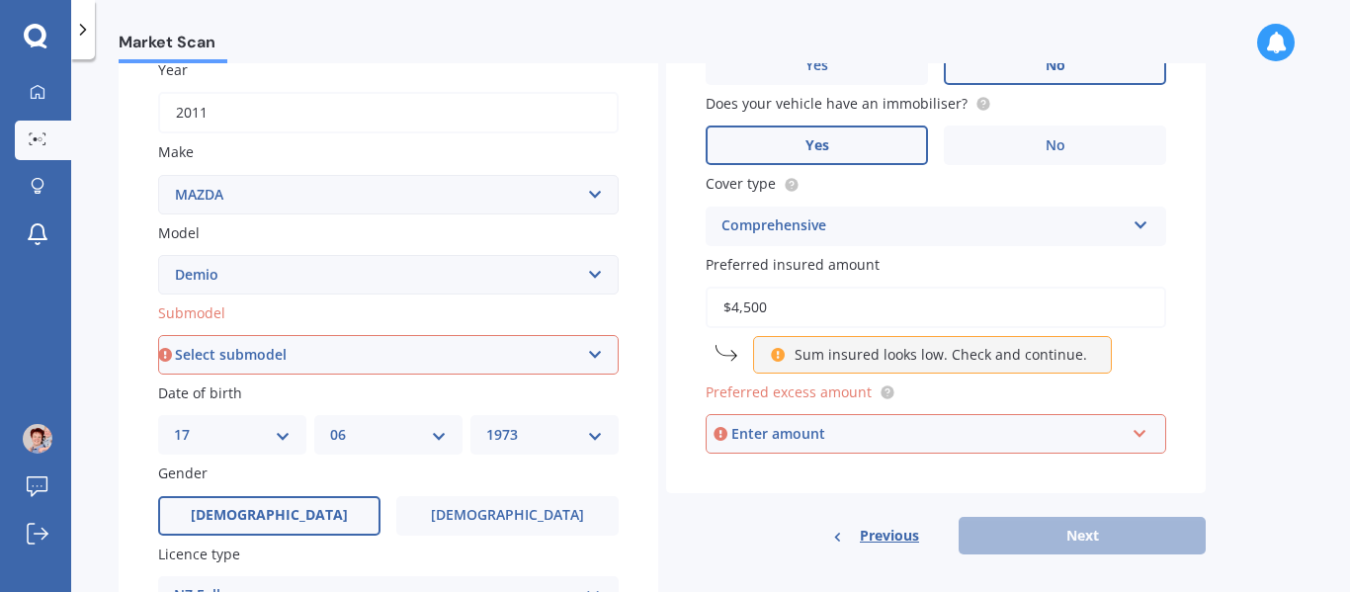
click at [598, 354] on select "Select submodel (All) Diesel Petrol XD Touring Turbo Diesel" at bounding box center [388, 355] width 461 height 40
select select "PETROL"
click at [158, 335] on select "Select submodel (All) Diesel Petrol XD Touring Turbo Diesel" at bounding box center [388, 355] width 461 height 40
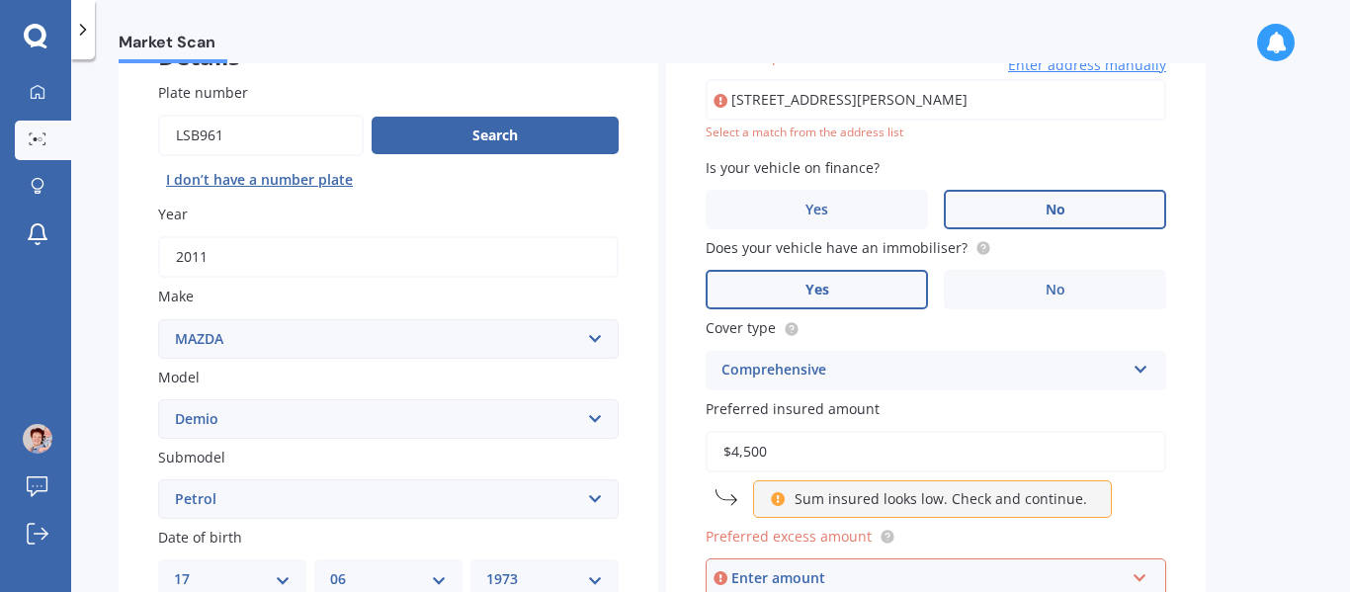
scroll to position [135, 0]
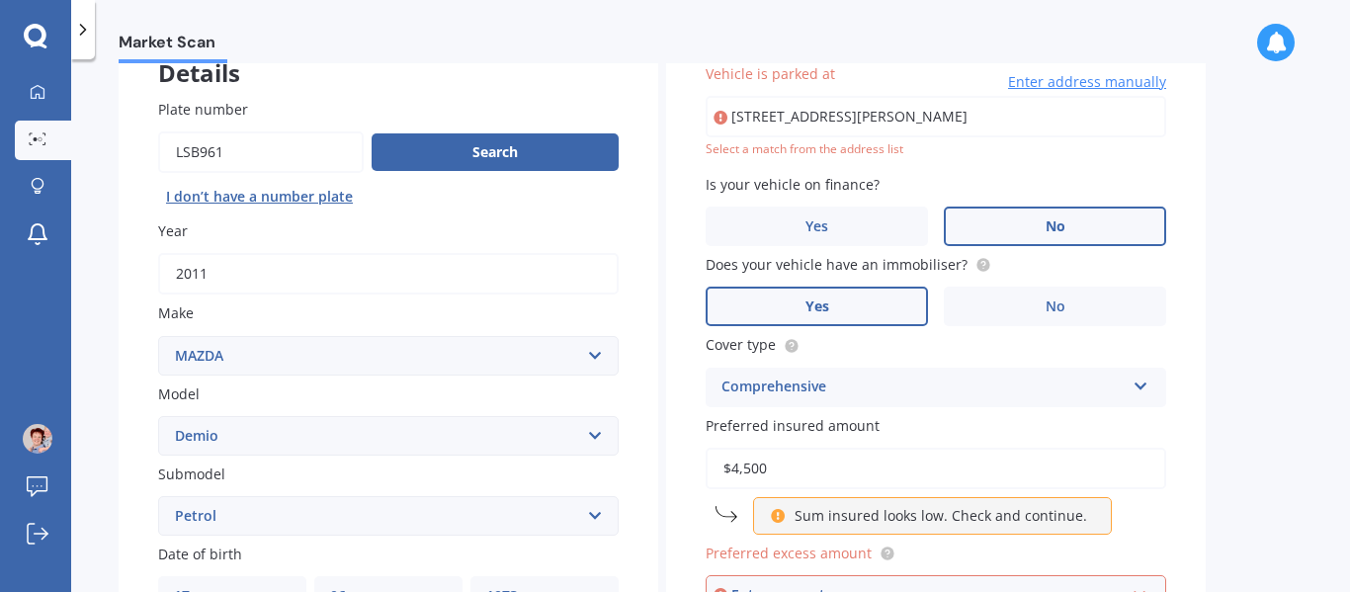
click at [810, 468] on input "$4,500" at bounding box center [936, 469] width 461 height 42
type input "$4"
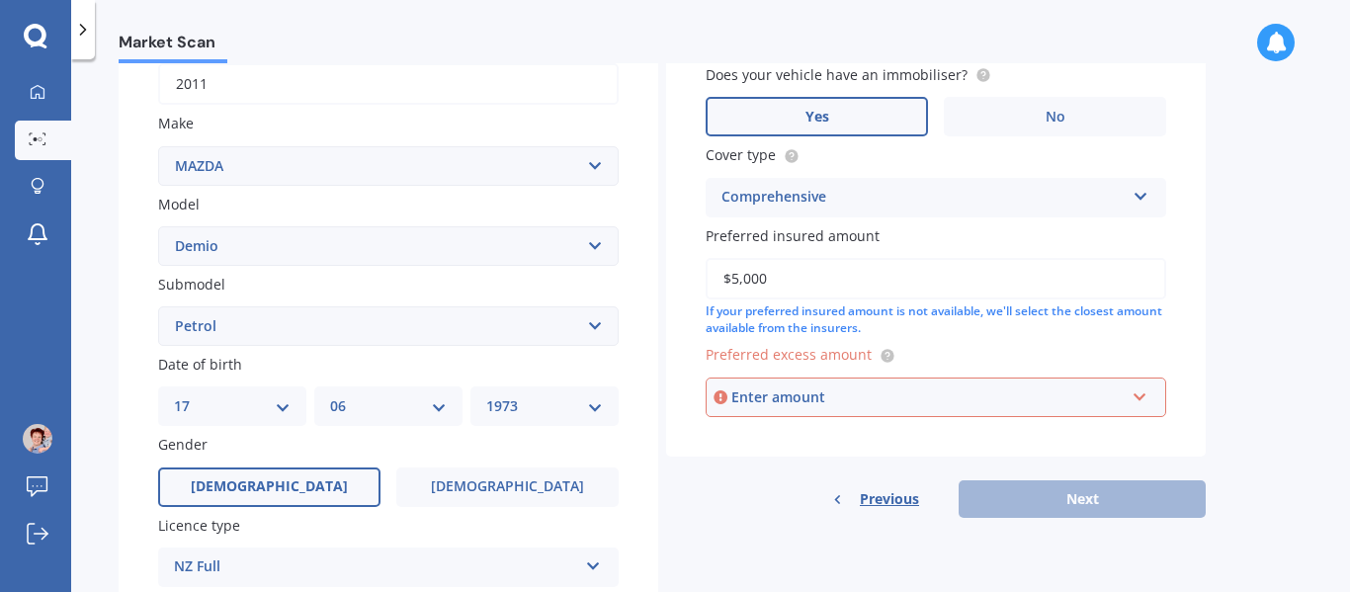
scroll to position [333, 0]
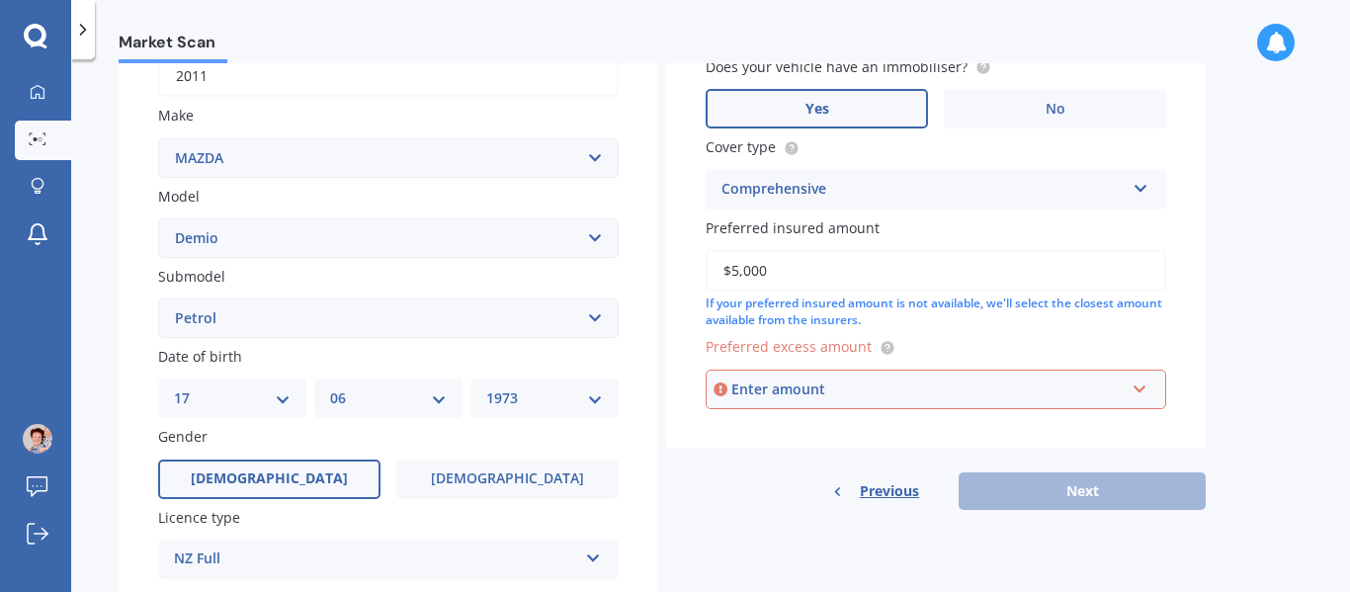
drag, startPoint x: 790, startPoint y: 266, endPoint x: 639, endPoint y: 289, distance: 151.9
click at [639, 289] on div "Details Plate number Search I don’t have a number plate Year 2011 Make Select m…" at bounding box center [662, 303] width 1087 height 954
click at [830, 386] on div "Enter amount" at bounding box center [927, 389] width 393 height 22
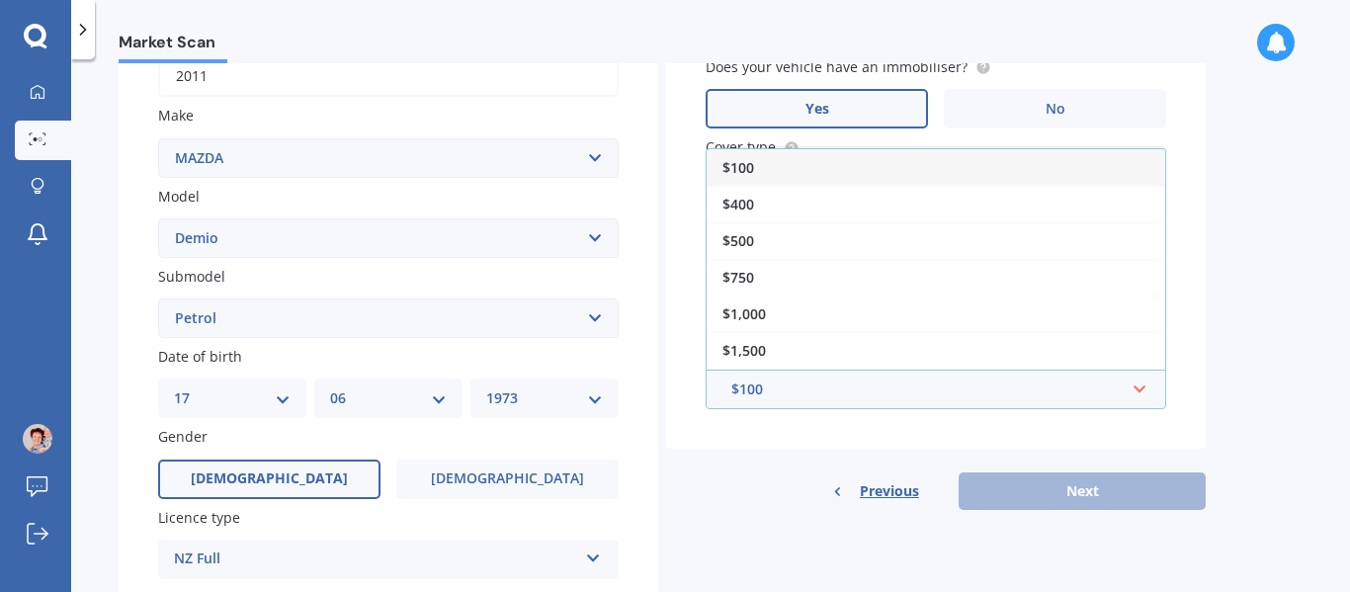
click at [778, 433] on div "Vehicle is parked at 11 Fairhurst Place, Rolleston 7614 Enter address manually …" at bounding box center [936, 137] width 540 height 623
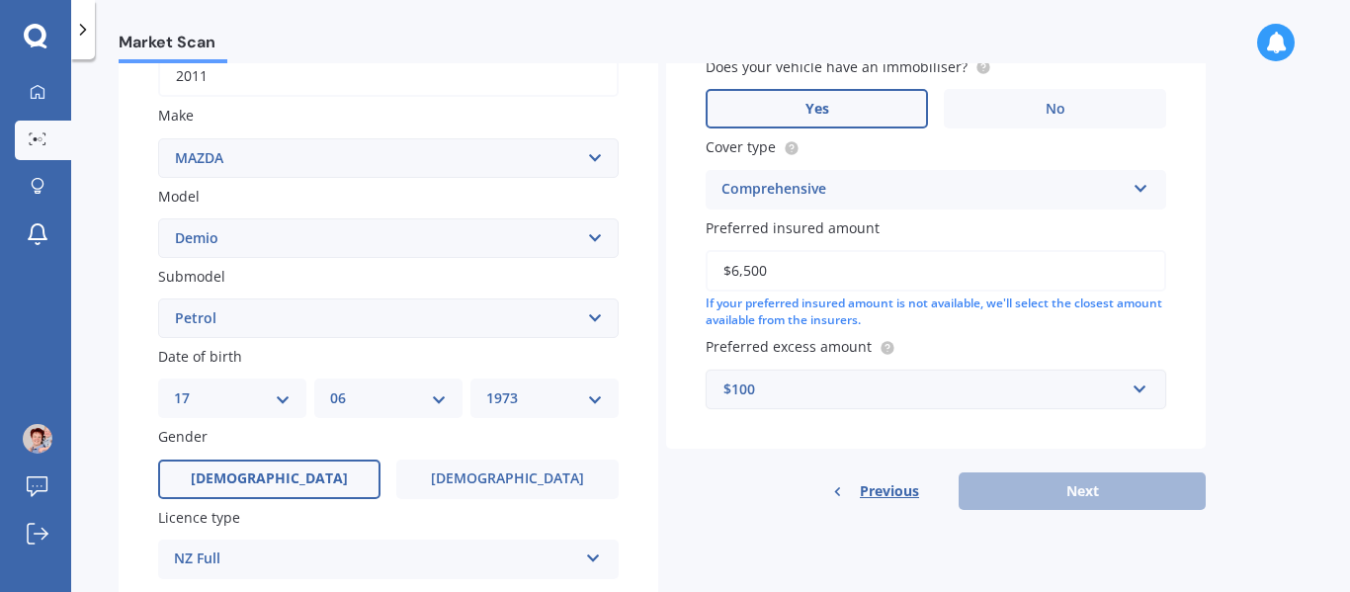
drag, startPoint x: 783, startPoint y: 269, endPoint x: 711, endPoint y: 268, distance: 72.1
click at [711, 268] on input "$6,500" at bounding box center [936, 271] width 461 height 42
type input "$5,000"
click at [760, 382] on div "$100" at bounding box center [923, 389] width 401 height 22
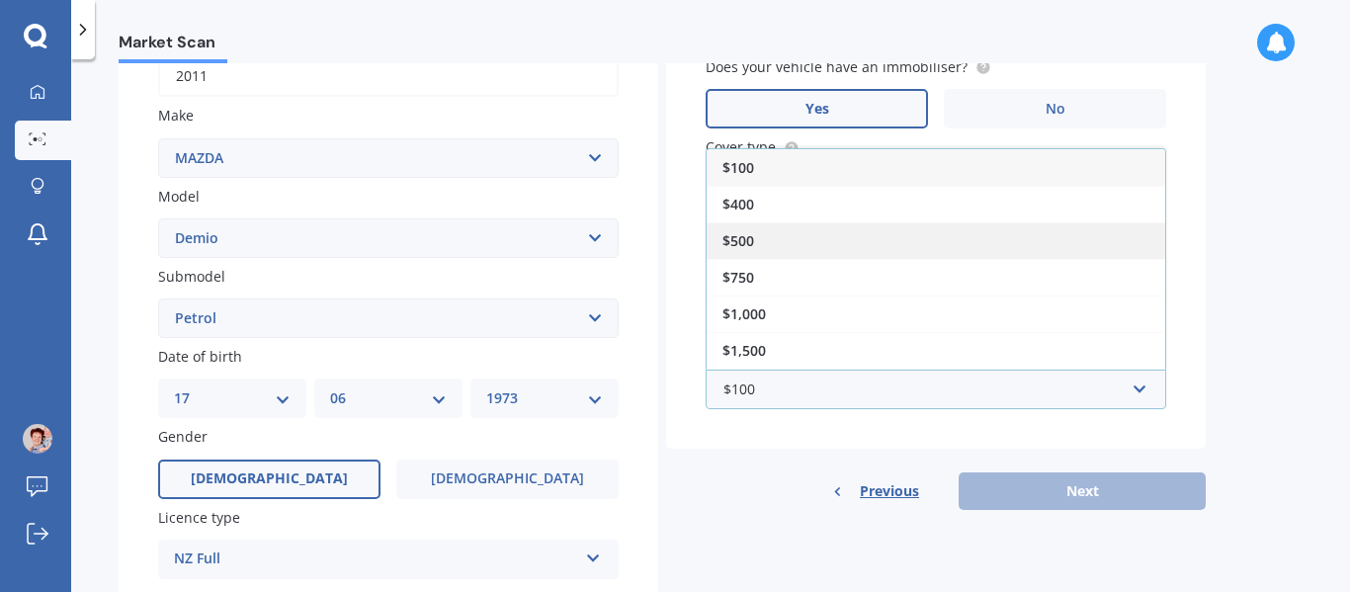
click at [739, 243] on span "$500" at bounding box center [738, 240] width 32 height 19
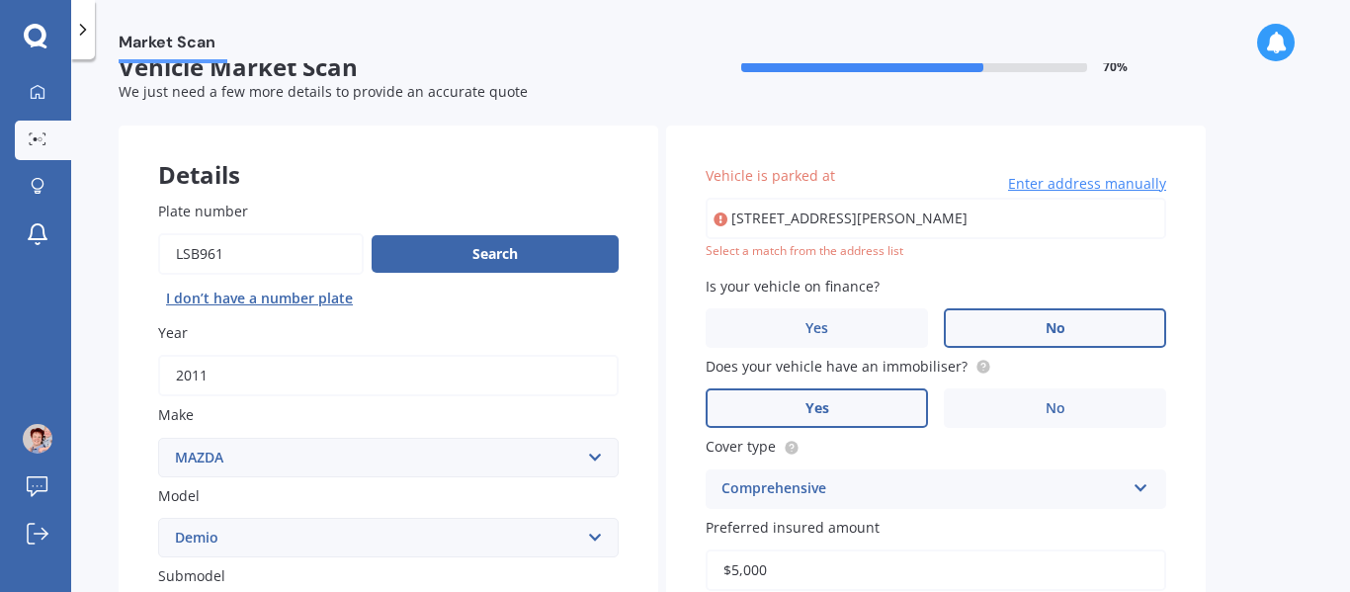
scroll to position [0, 0]
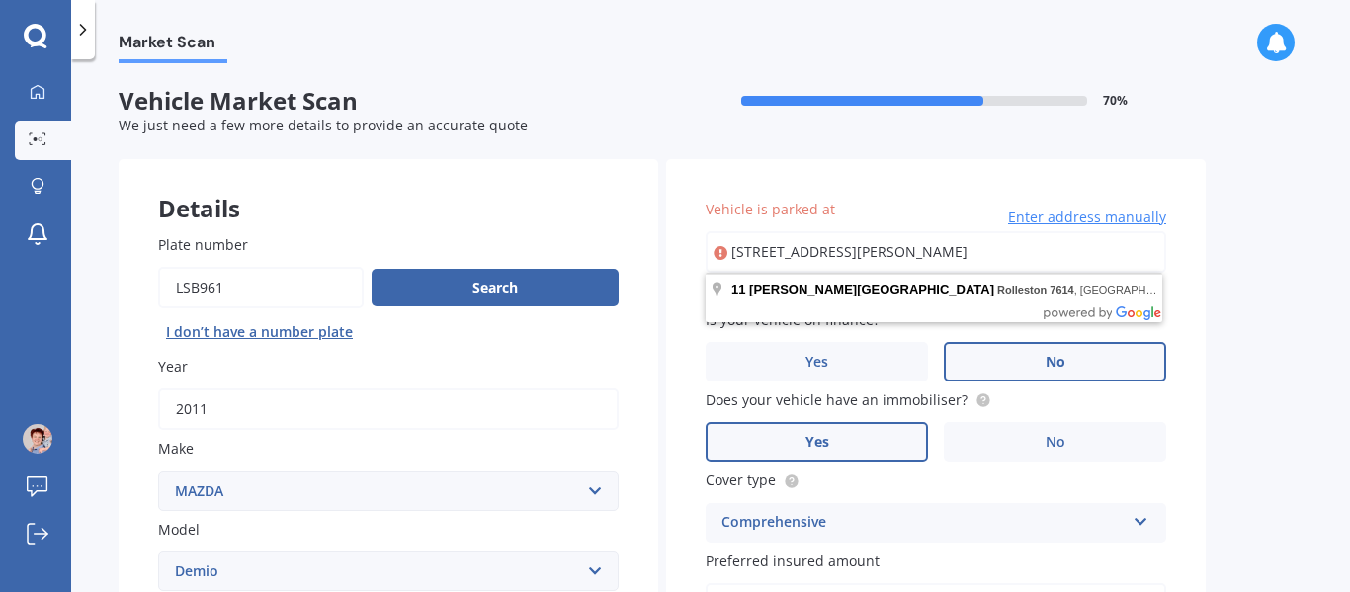
click at [958, 253] on input "11 Fairhurst Place, Rolleston 7614" at bounding box center [936, 252] width 461 height 42
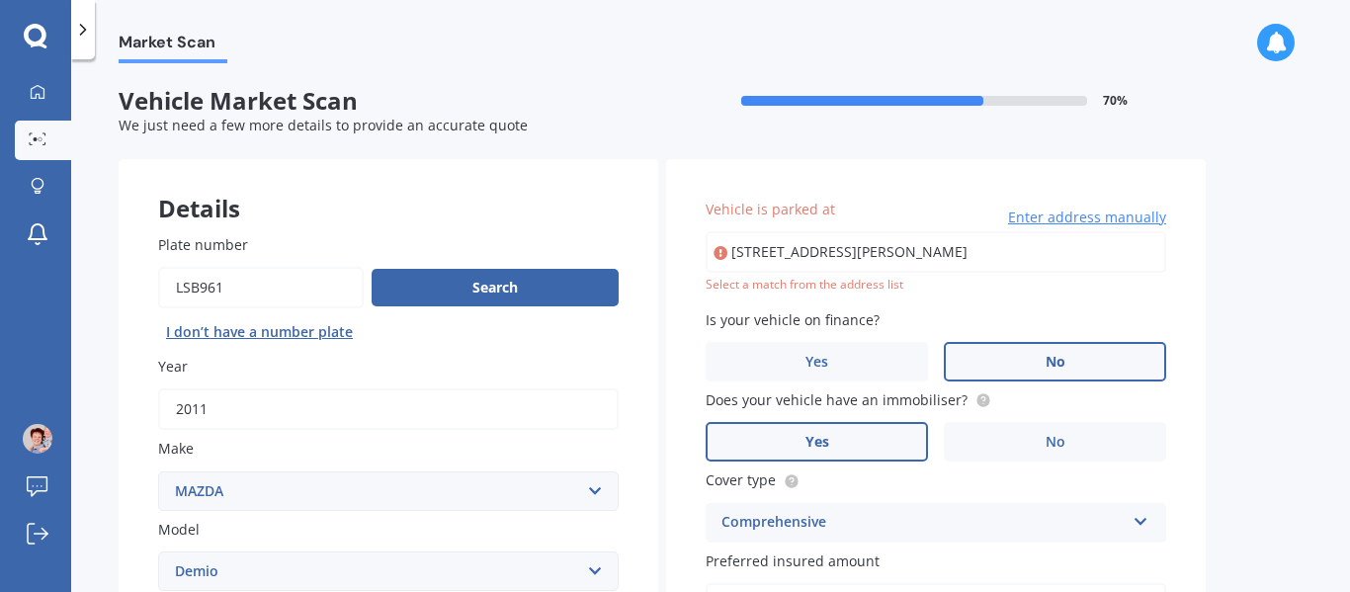
type input "11 Fairhurst Place, Rolleston 7614"
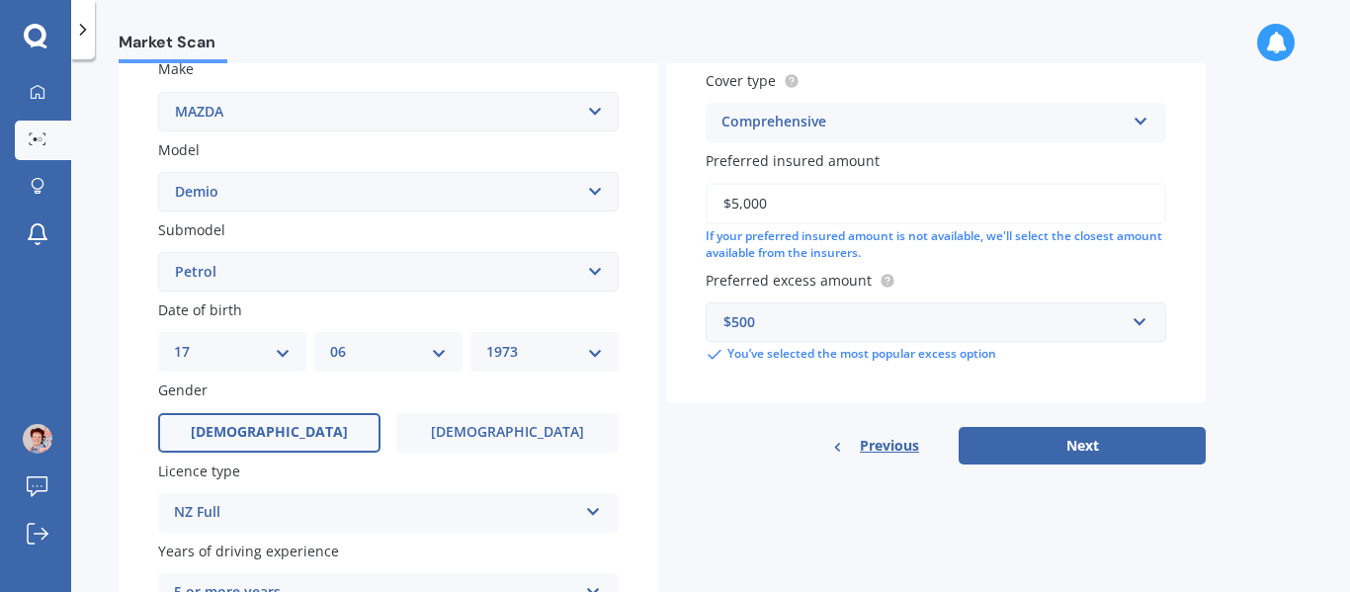
scroll to position [571, 0]
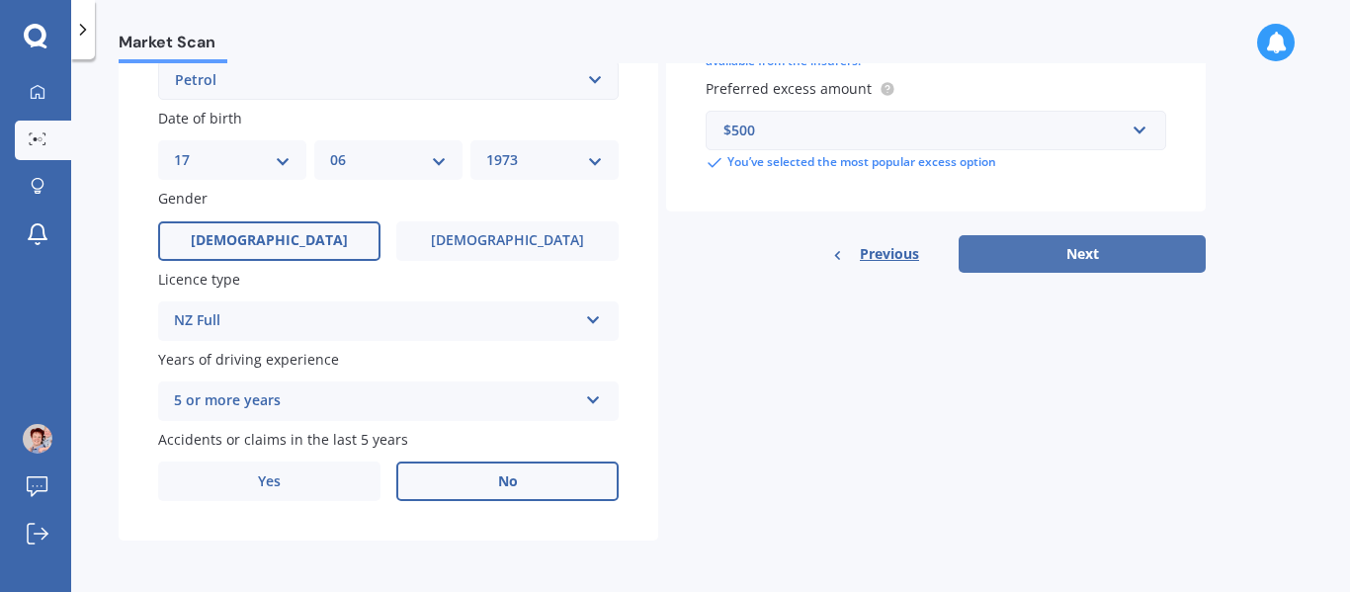
click at [1086, 259] on button "Next" at bounding box center [1082, 254] width 247 height 38
select select "17"
select select "06"
select select "1973"
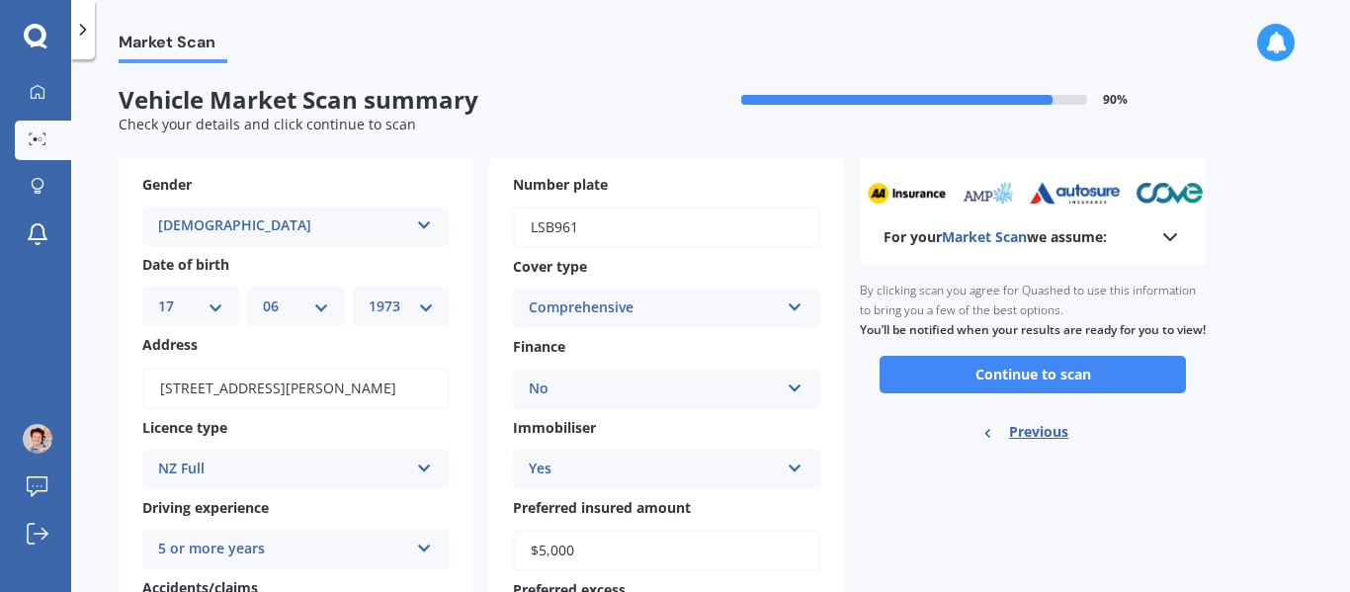
scroll to position [0, 0]
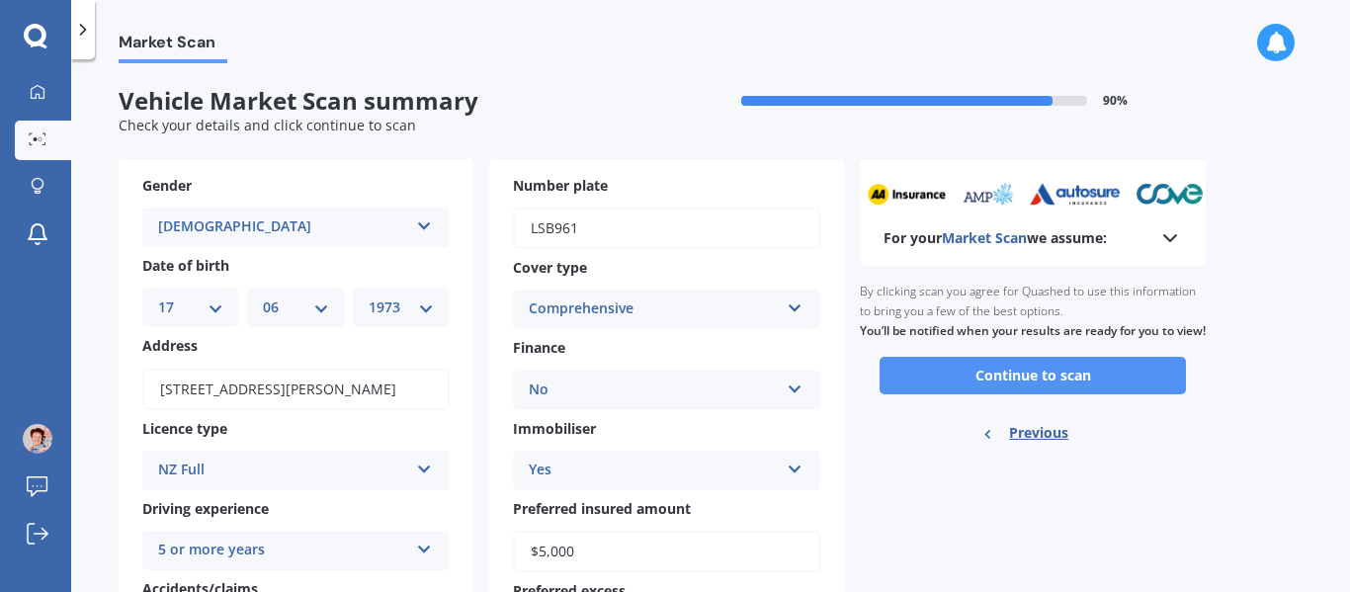
click at [1047, 390] on button "Continue to scan" at bounding box center [1033, 376] width 306 height 38
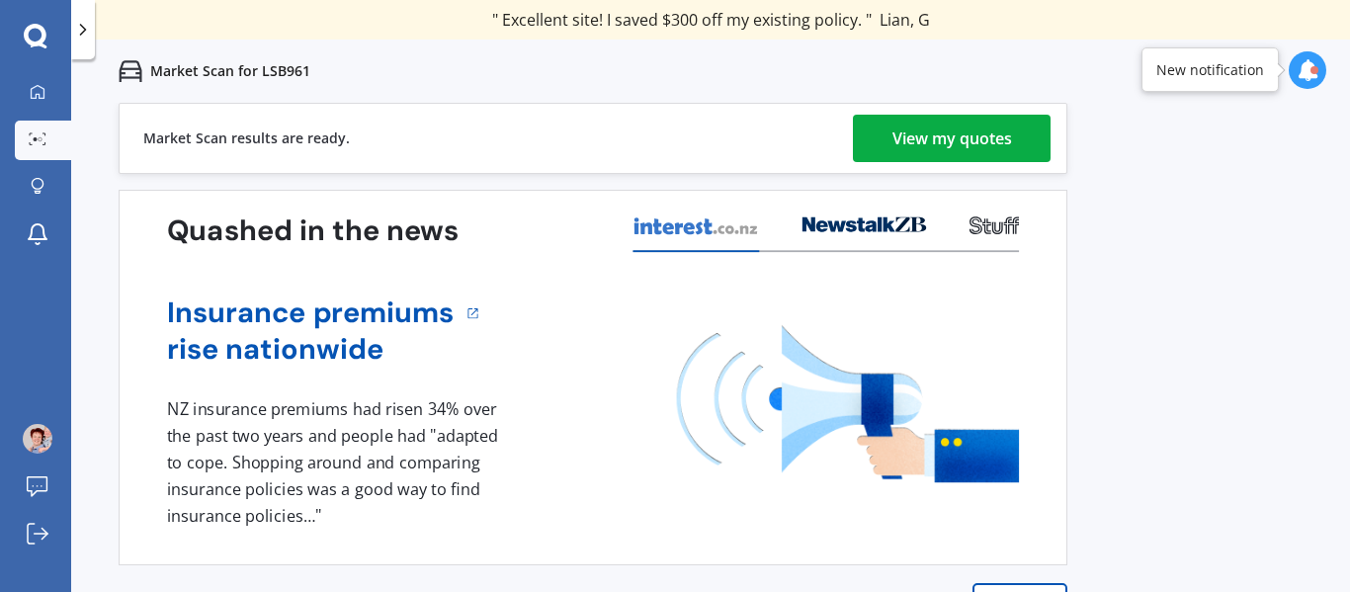
click at [948, 138] on div "View my quotes" at bounding box center [952, 138] width 120 height 47
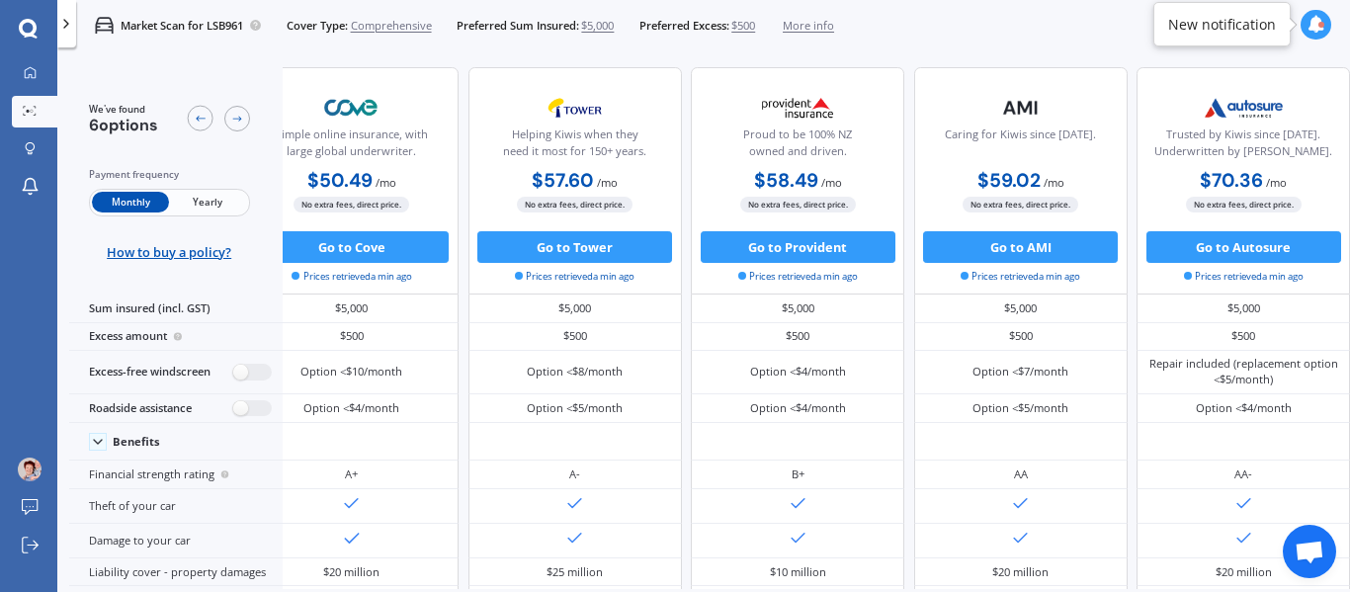
scroll to position [0, 336]
click at [237, 121] on icon at bounding box center [237, 119] width 13 height 13
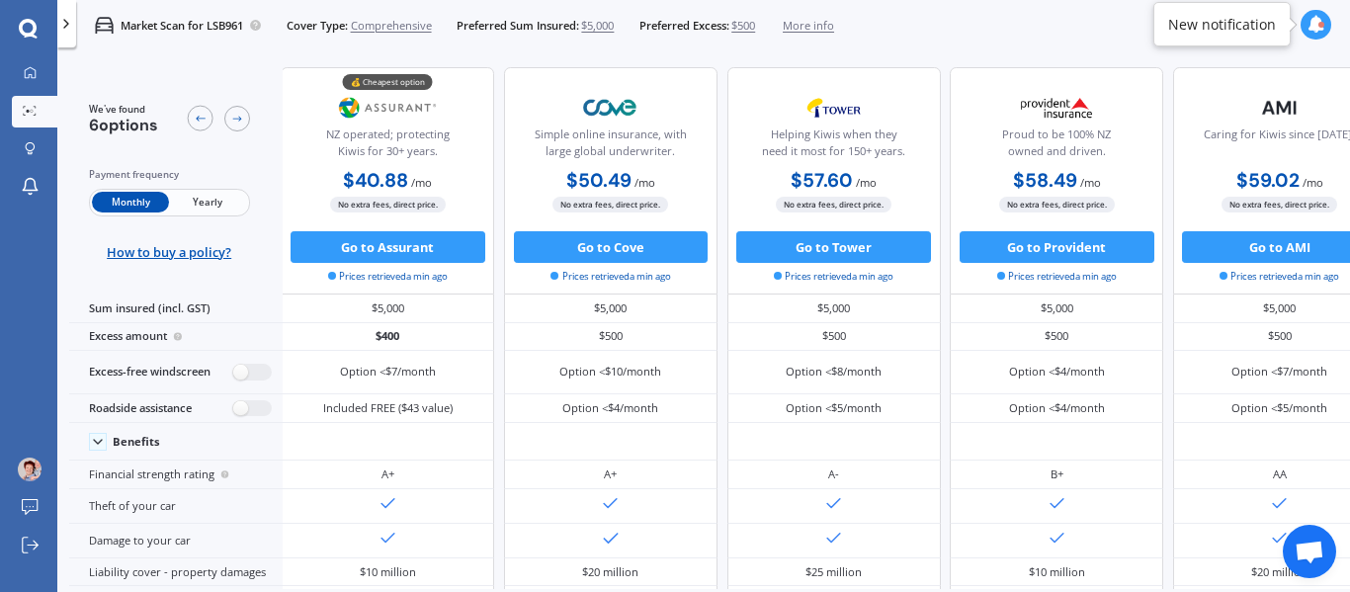
scroll to position [0, 0]
